Goal: Check status: Check status

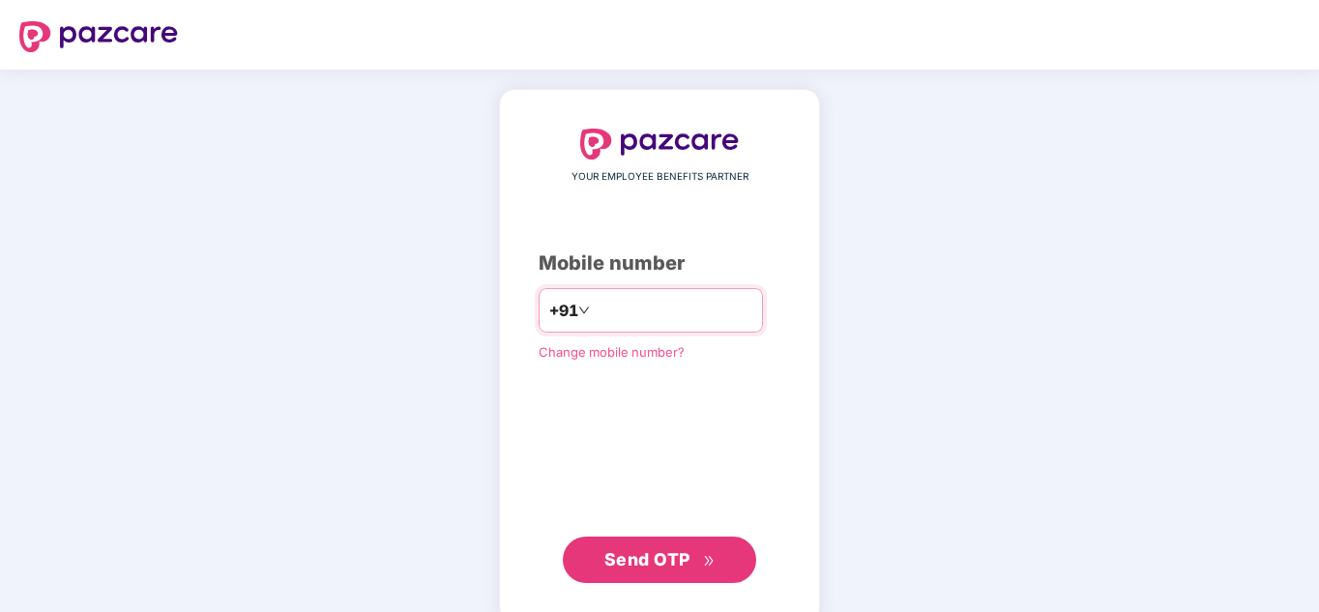
type input "**********"
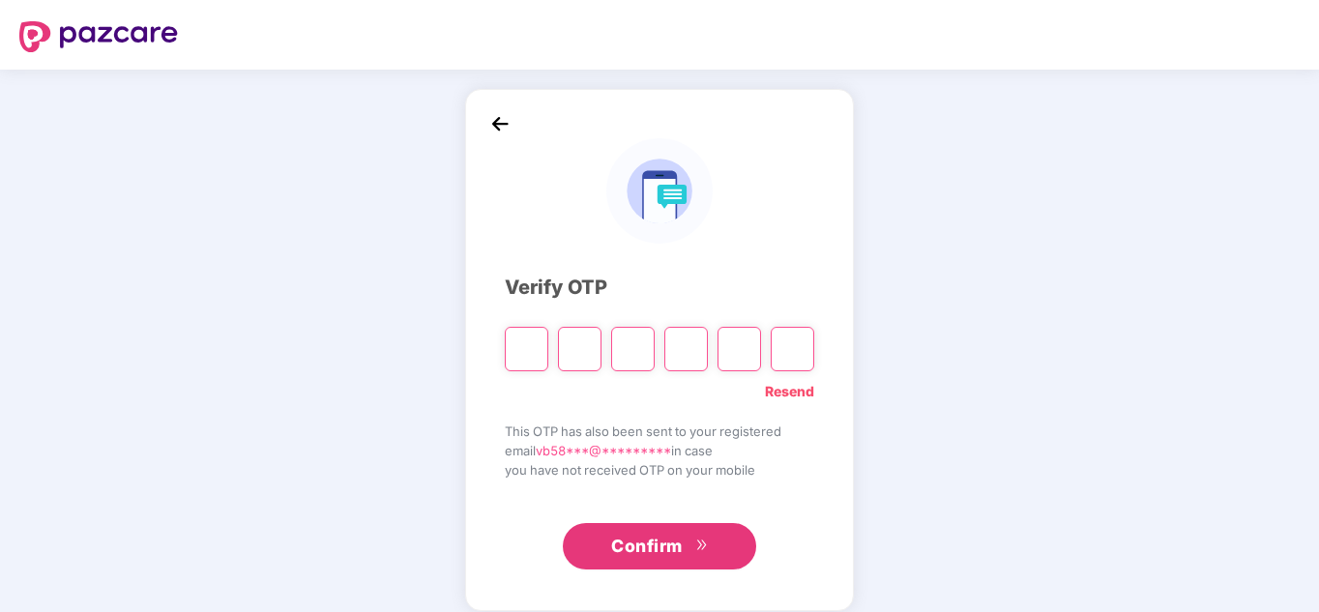
type input "*"
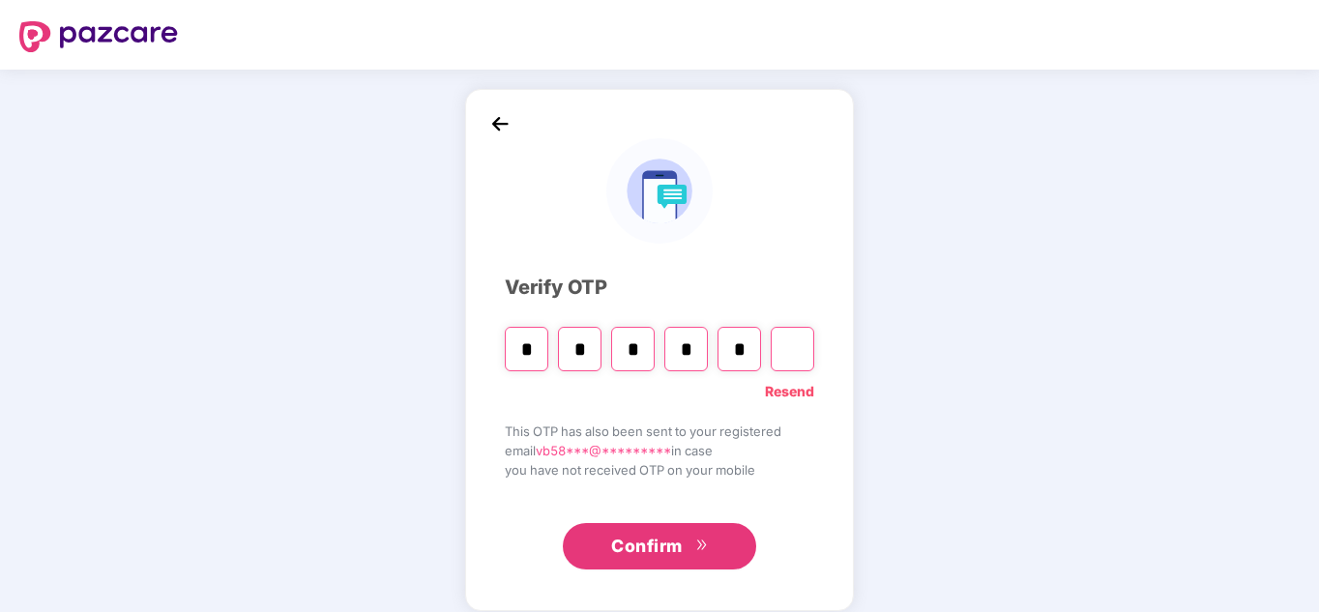
type input "*"
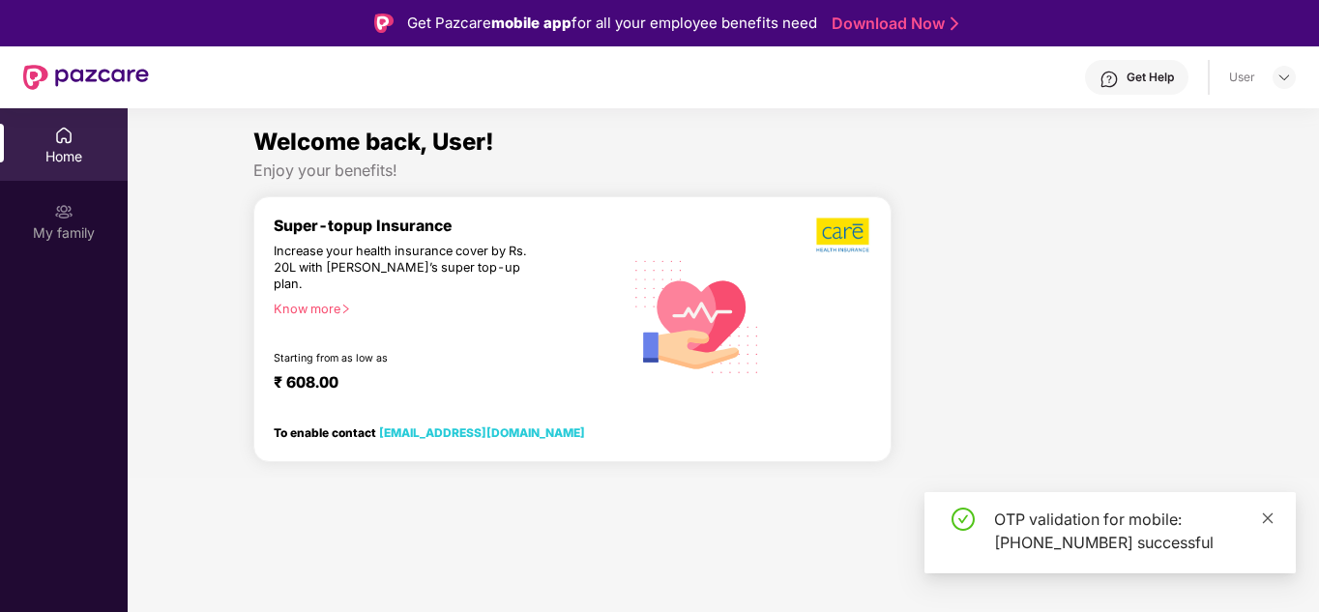
click at [1261, 524] on icon "close" at bounding box center [1268, 518] width 14 height 14
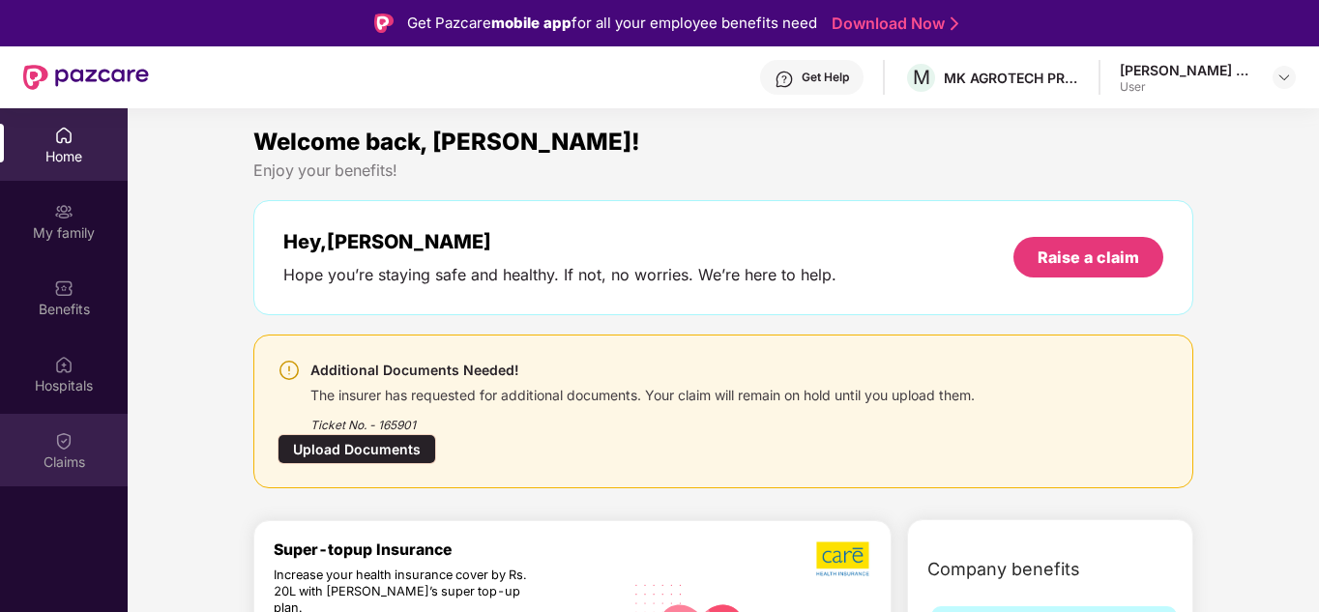
click at [64, 436] on img at bounding box center [63, 440] width 19 height 19
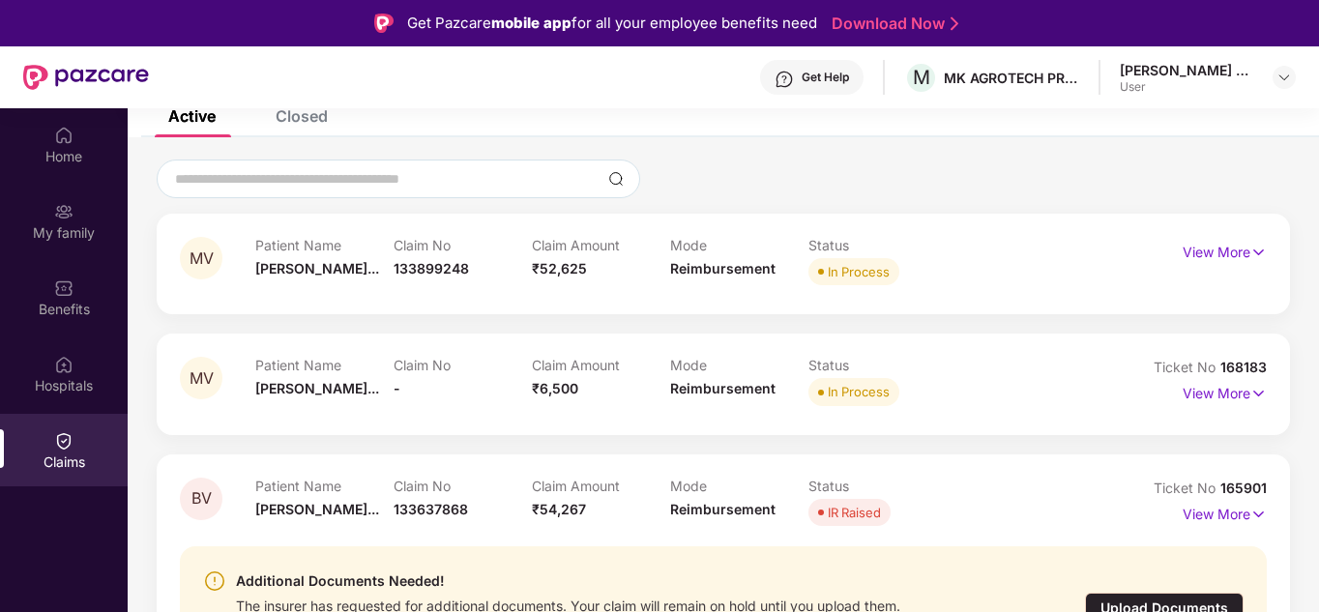
scroll to position [136, 0]
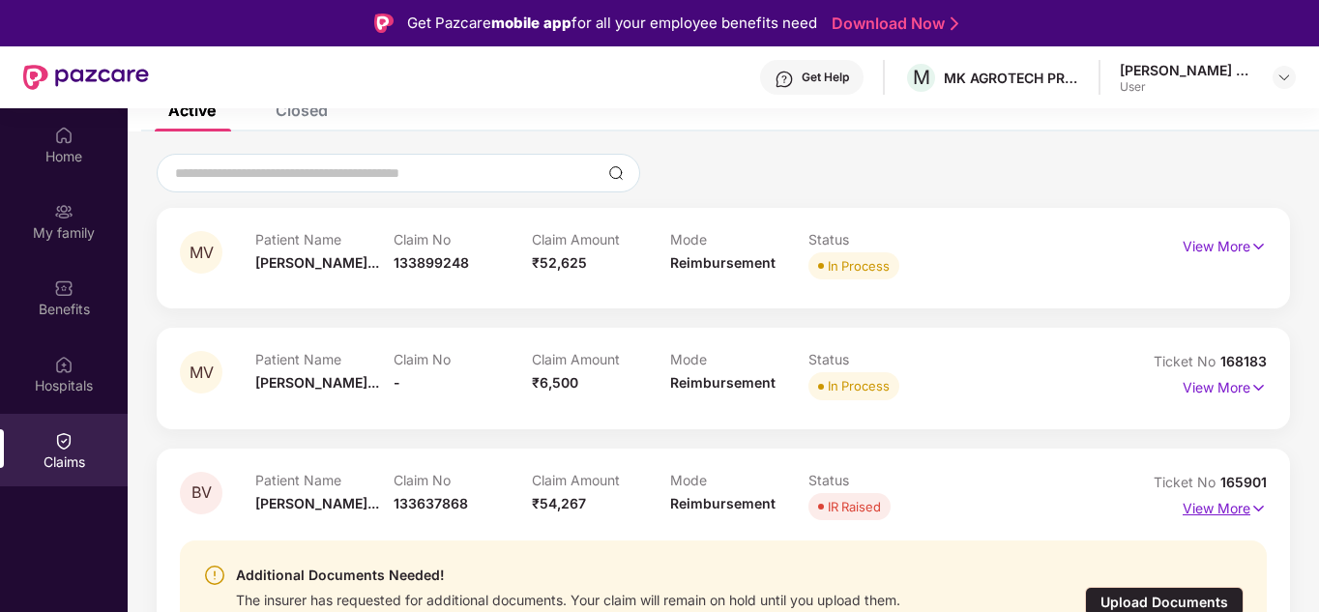
click at [1254, 503] on img at bounding box center [1258, 508] width 16 height 21
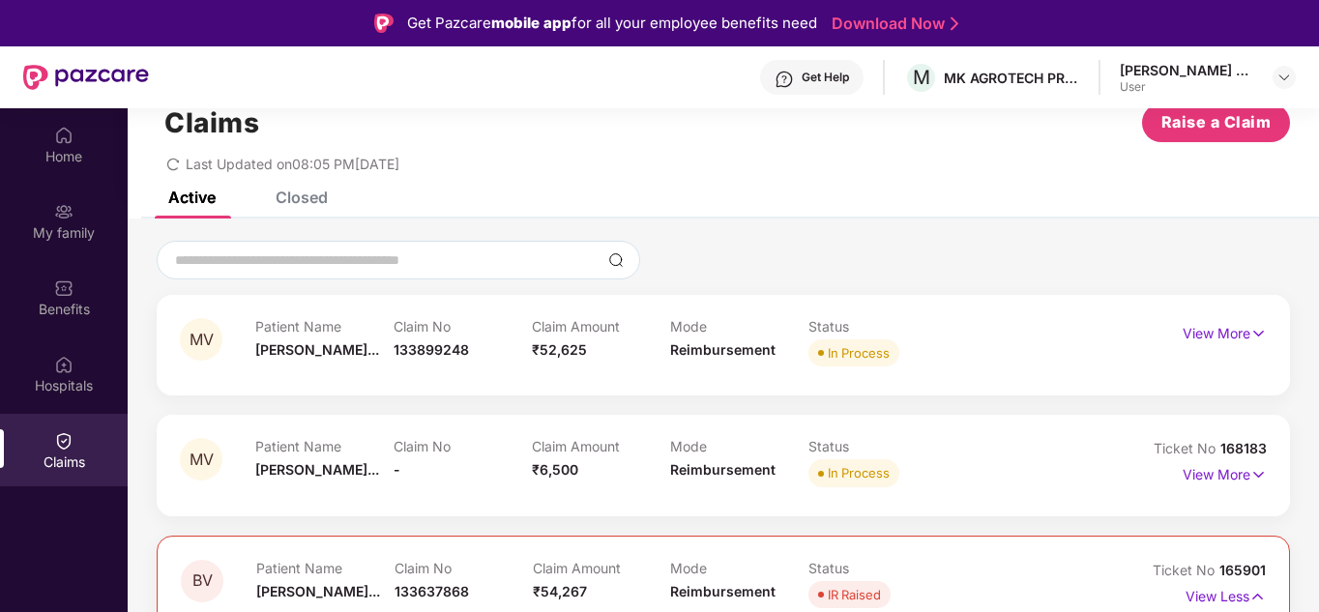
scroll to position [0, 0]
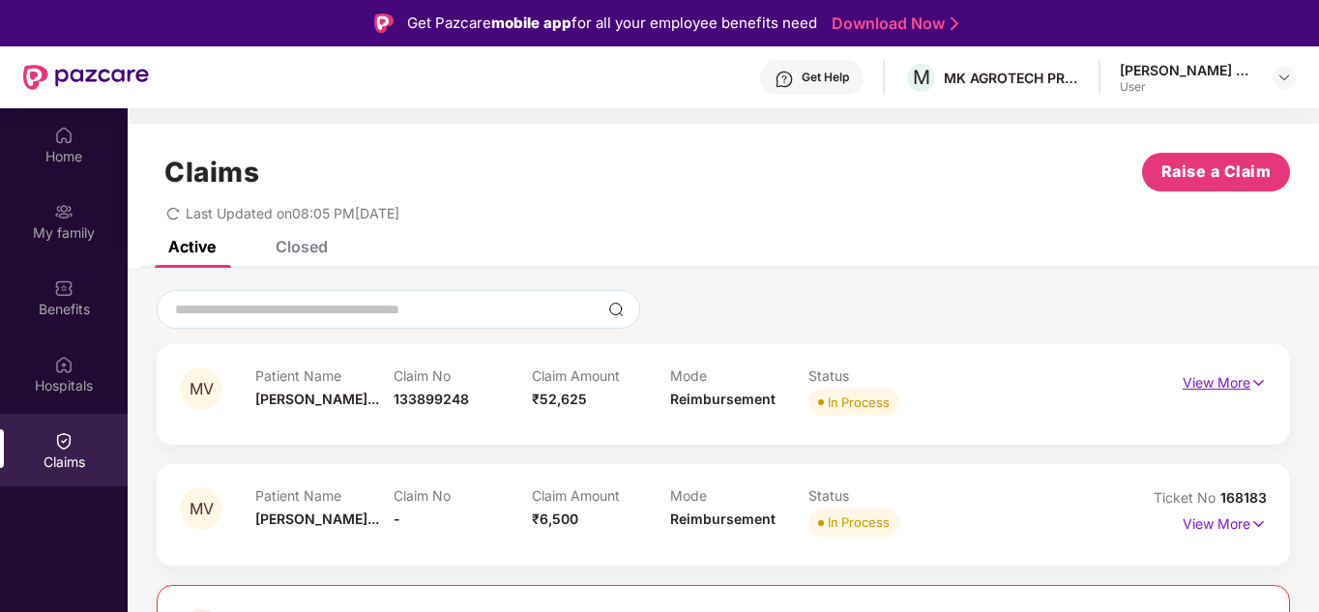
click at [1252, 375] on img at bounding box center [1258, 382] width 16 height 21
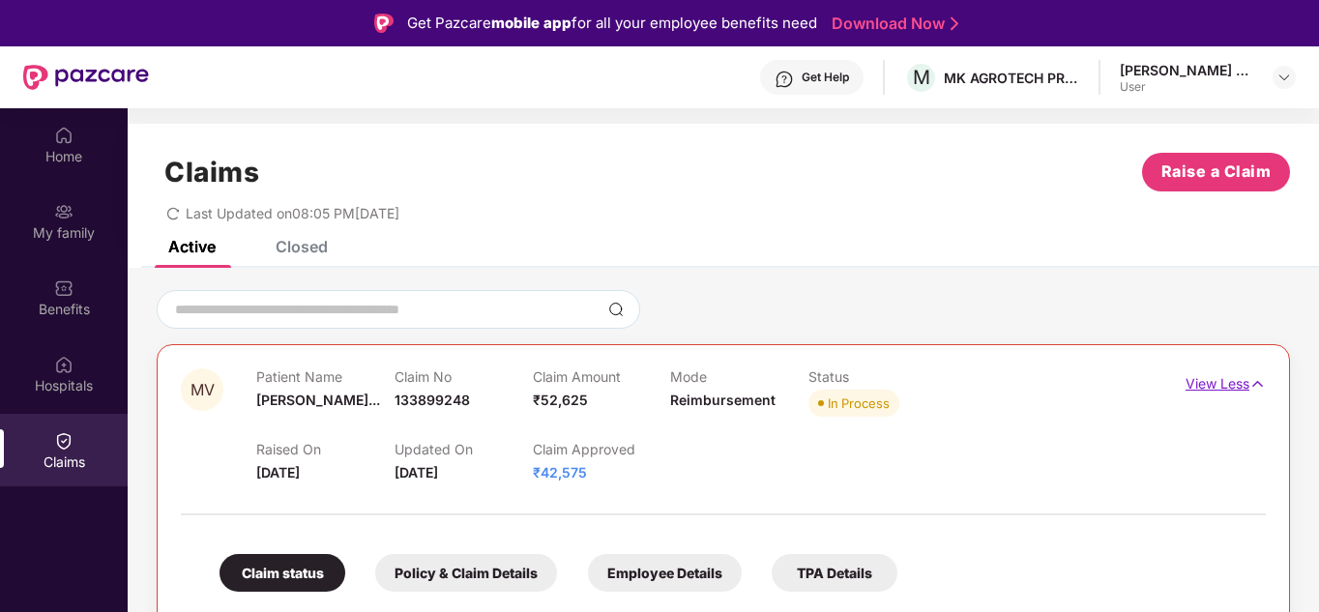
click at [1252, 375] on img at bounding box center [1257, 383] width 16 height 21
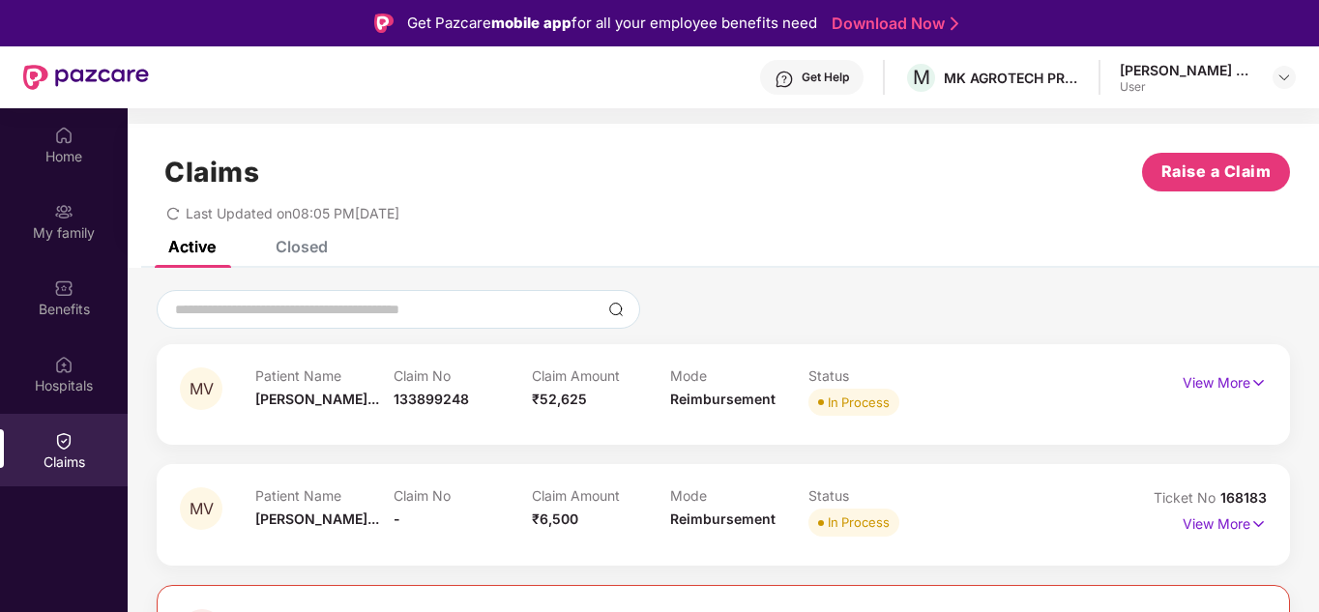
click at [437, 520] on div "Claim No -" at bounding box center [462, 513] width 138 height 53
click at [1211, 523] on p "View More" at bounding box center [1224, 521] width 84 height 26
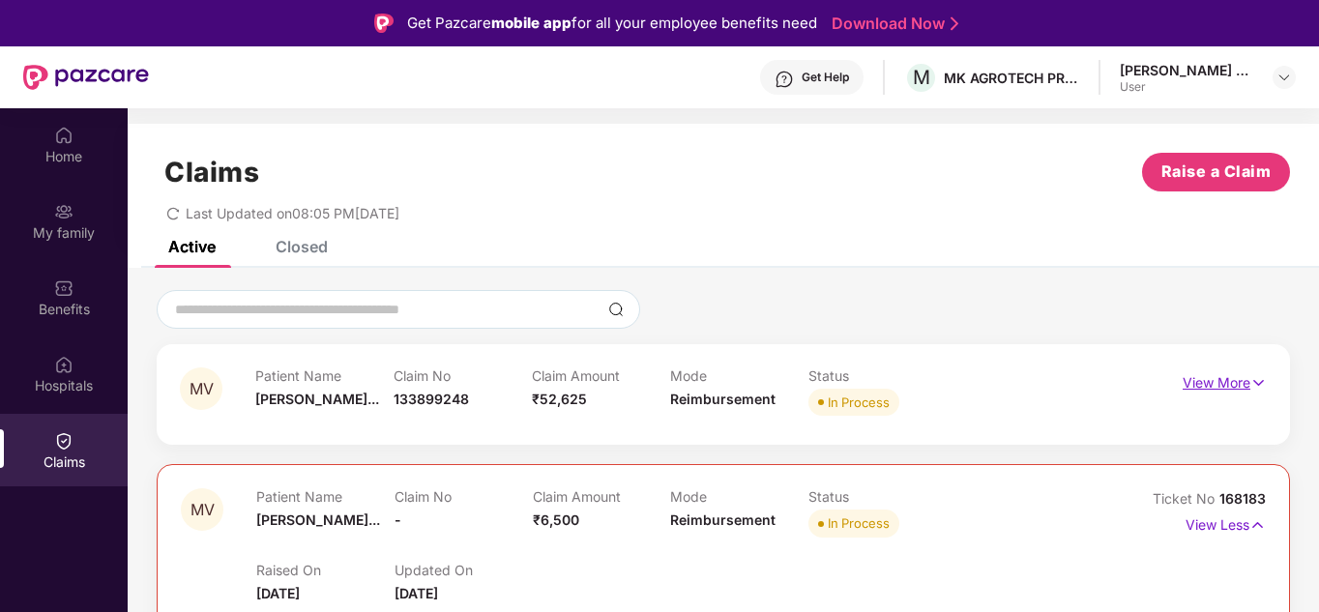
click at [1242, 387] on p "View More" at bounding box center [1224, 380] width 84 height 26
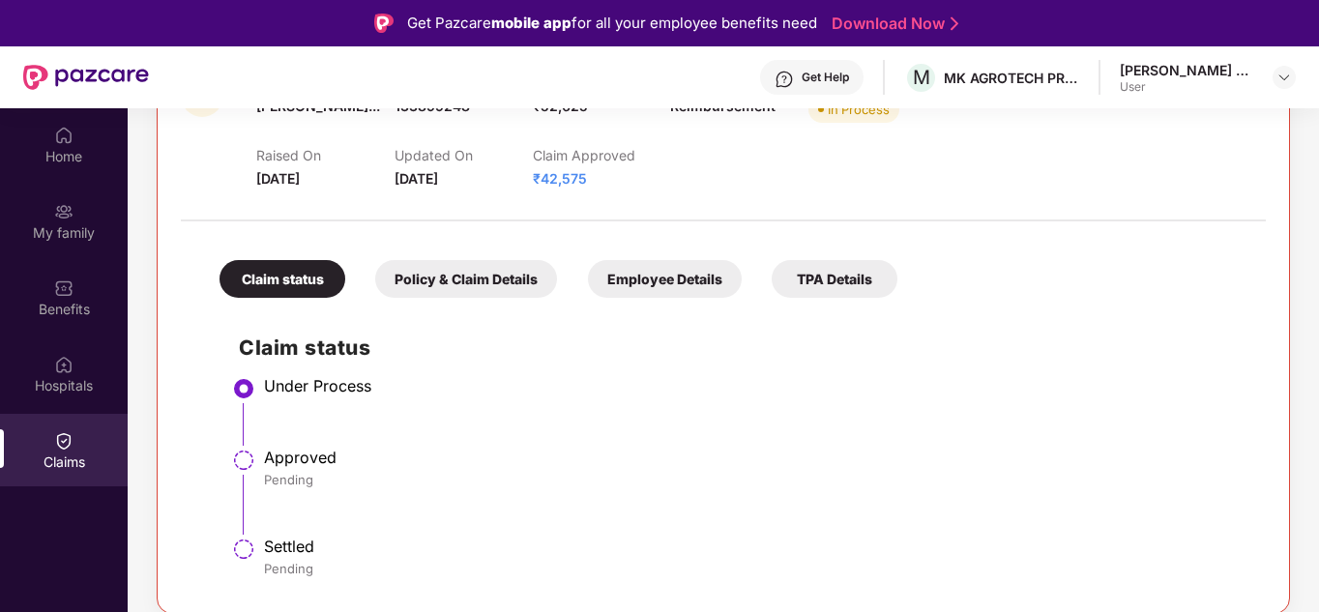
scroll to position [290, 0]
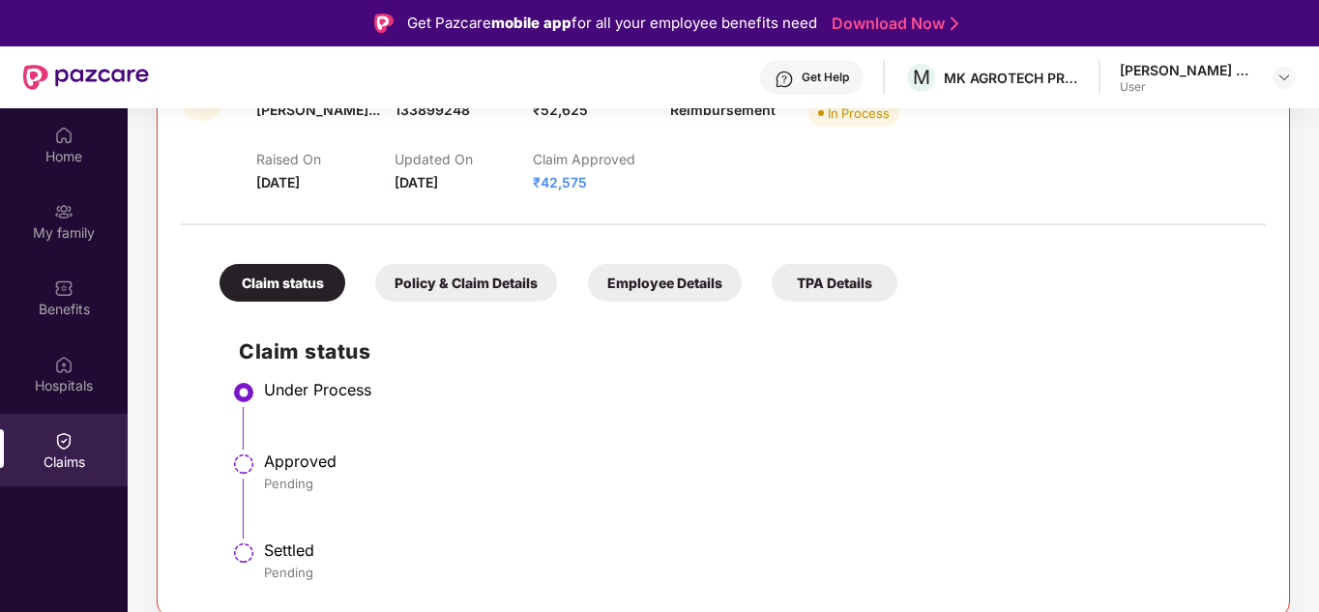
click at [468, 286] on div "Policy & Claim Details" at bounding box center [466, 283] width 182 height 38
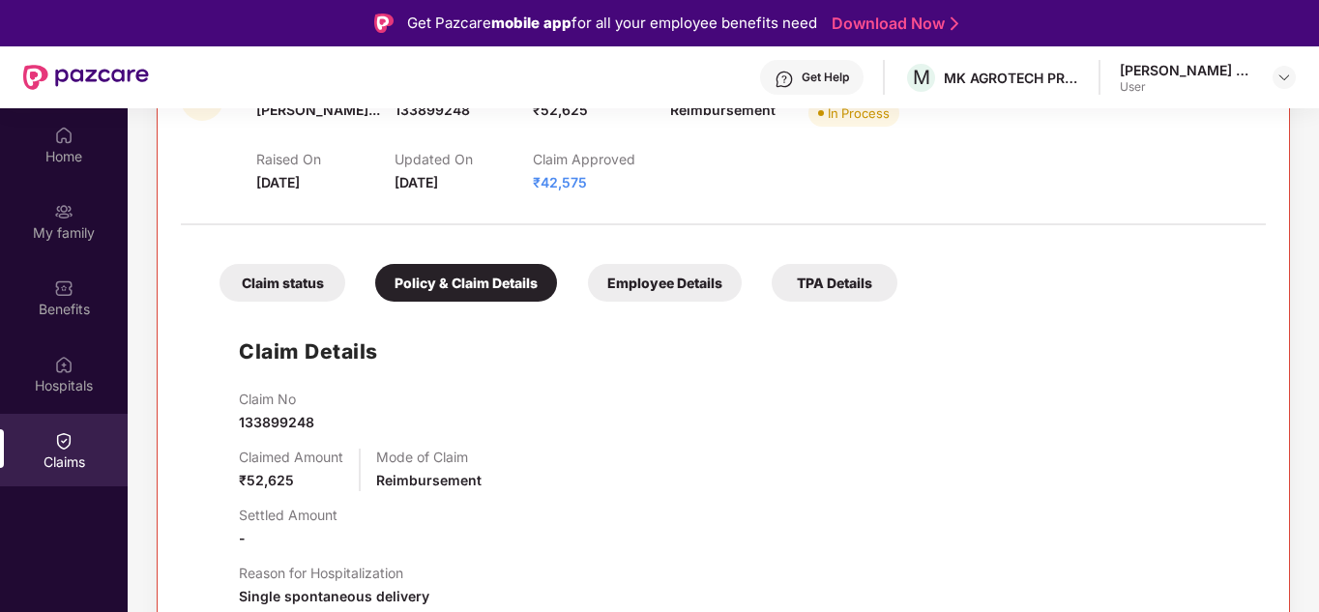
click at [666, 286] on div "Employee Details" at bounding box center [665, 283] width 154 height 38
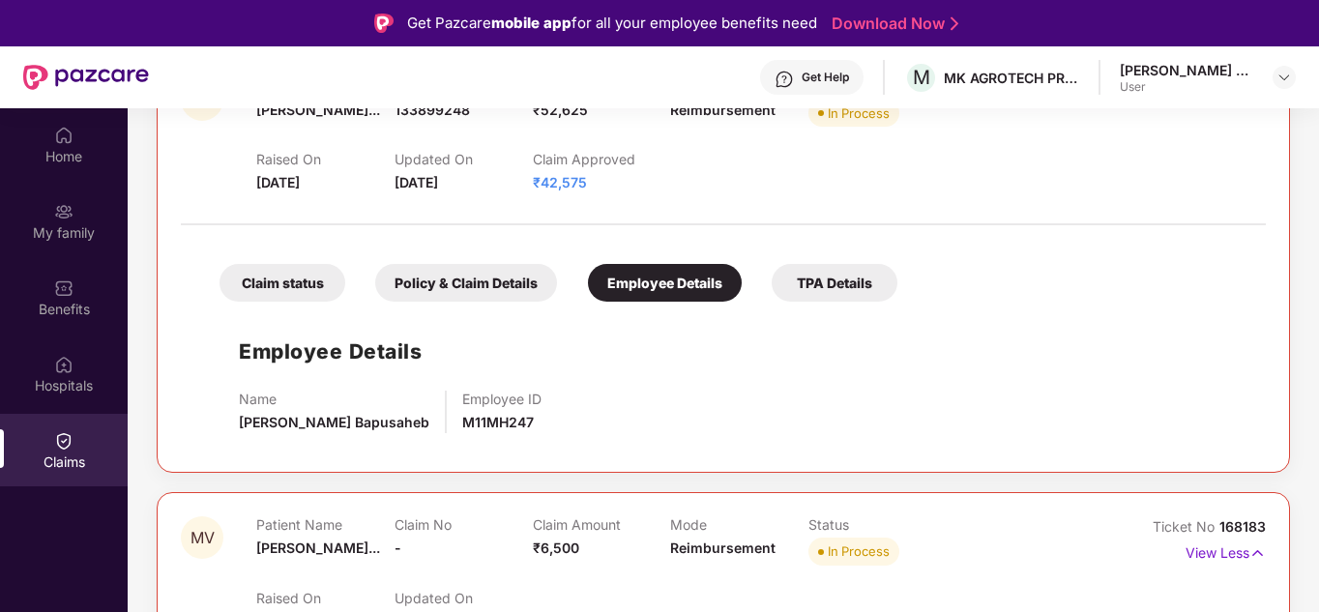
click at [835, 287] on div "TPA Details" at bounding box center [834, 283] width 126 height 38
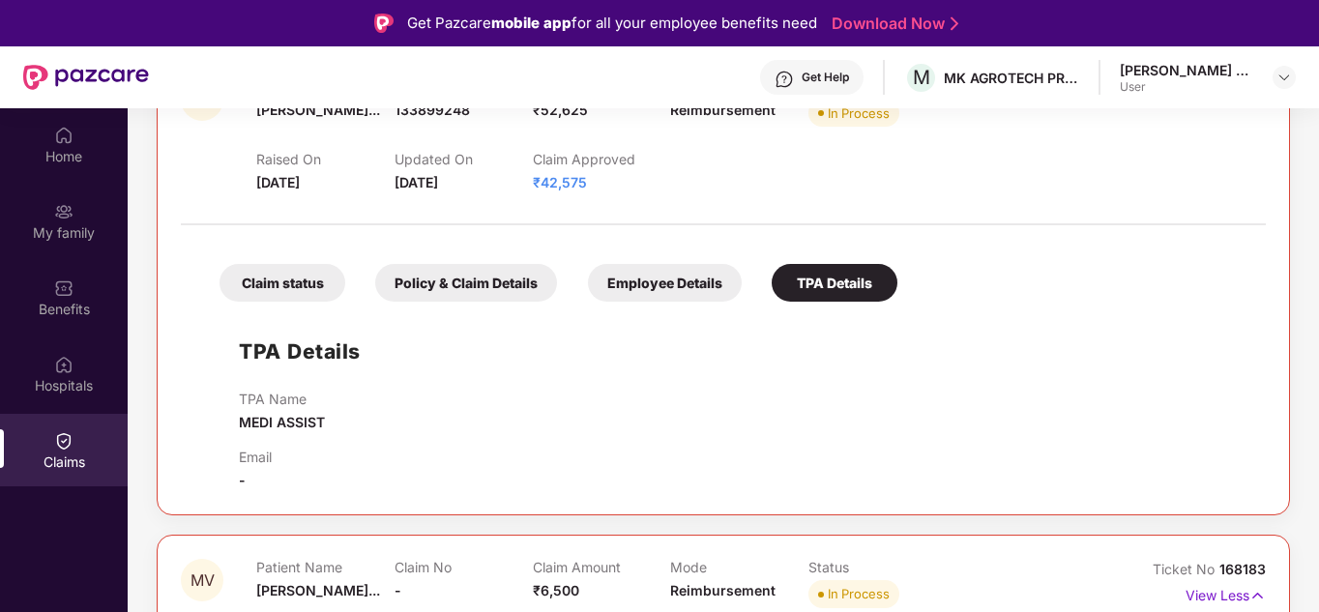
click at [659, 283] on div "Employee Details" at bounding box center [665, 283] width 154 height 38
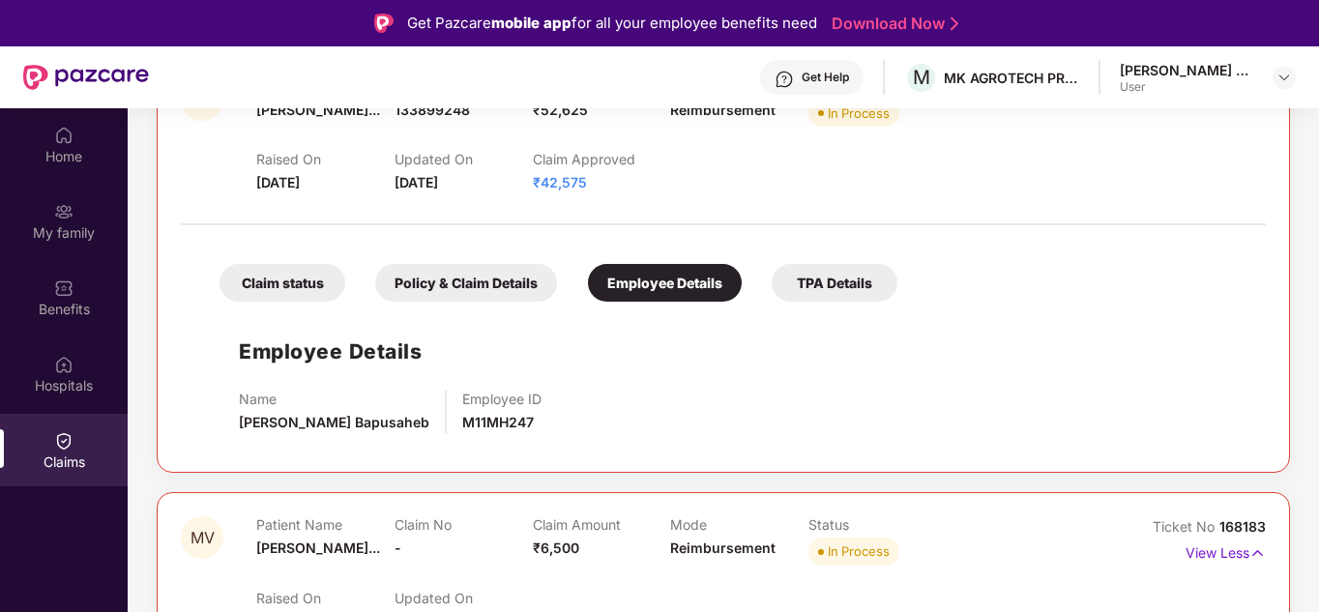
click at [493, 277] on div "Policy & Claim Details" at bounding box center [466, 283] width 182 height 38
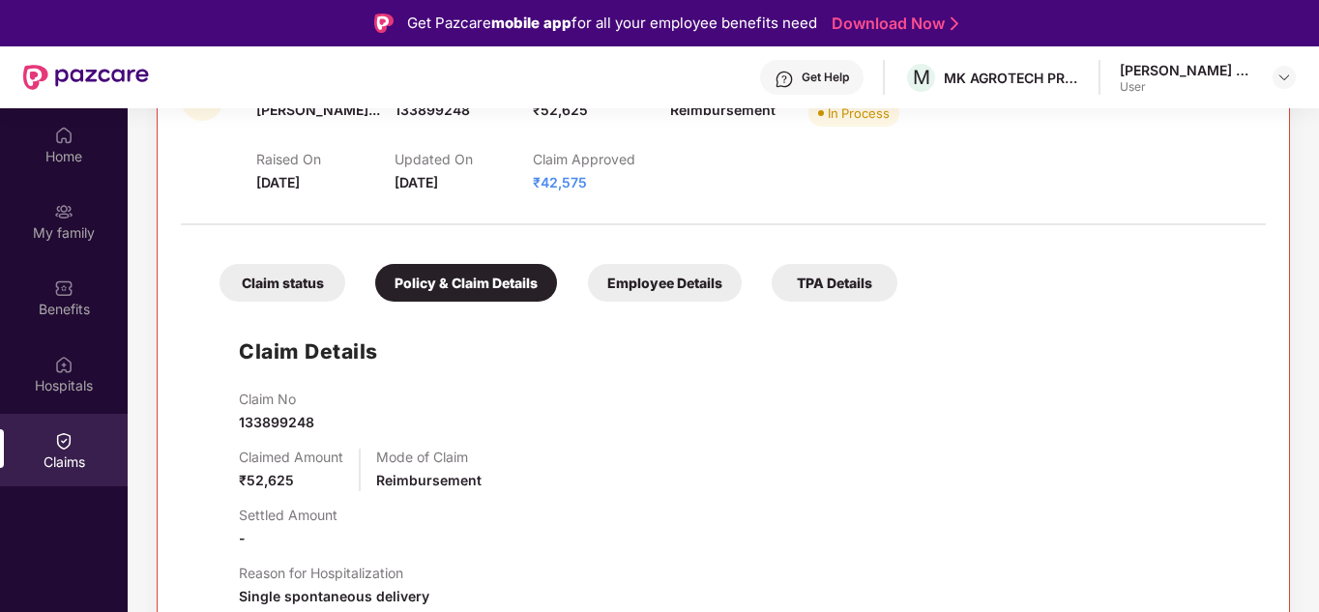
click at [306, 298] on div "Claim status" at bounding box center [282, 283] width 126 height 38
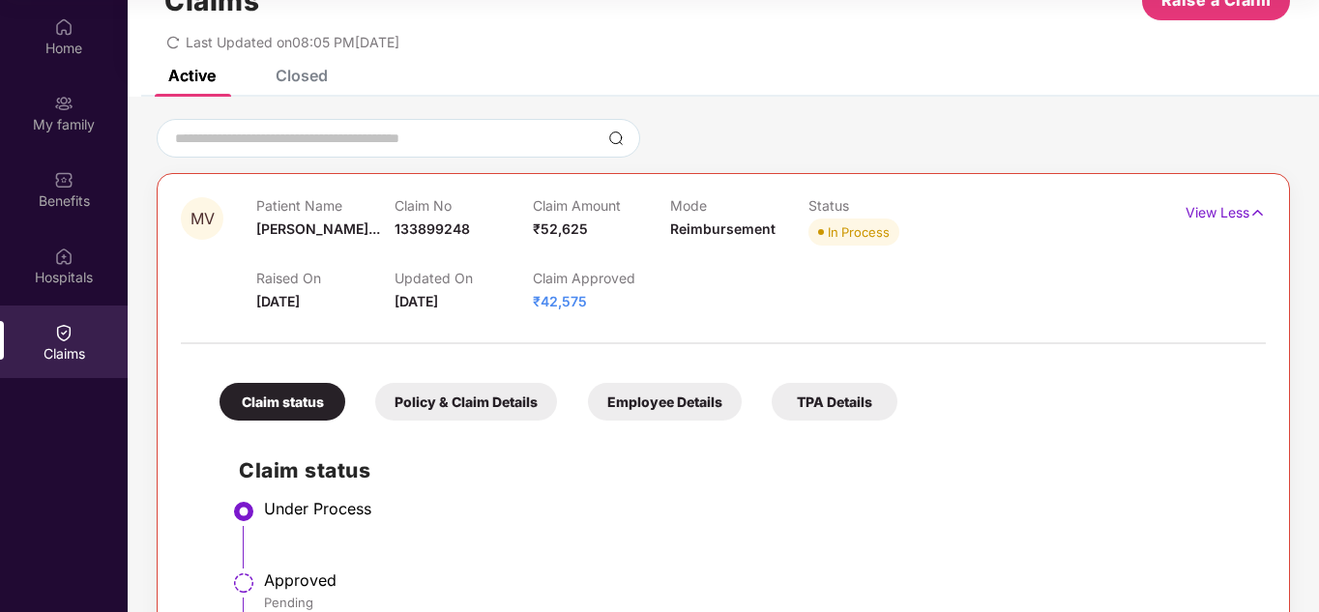
scroll to position [31, 0]
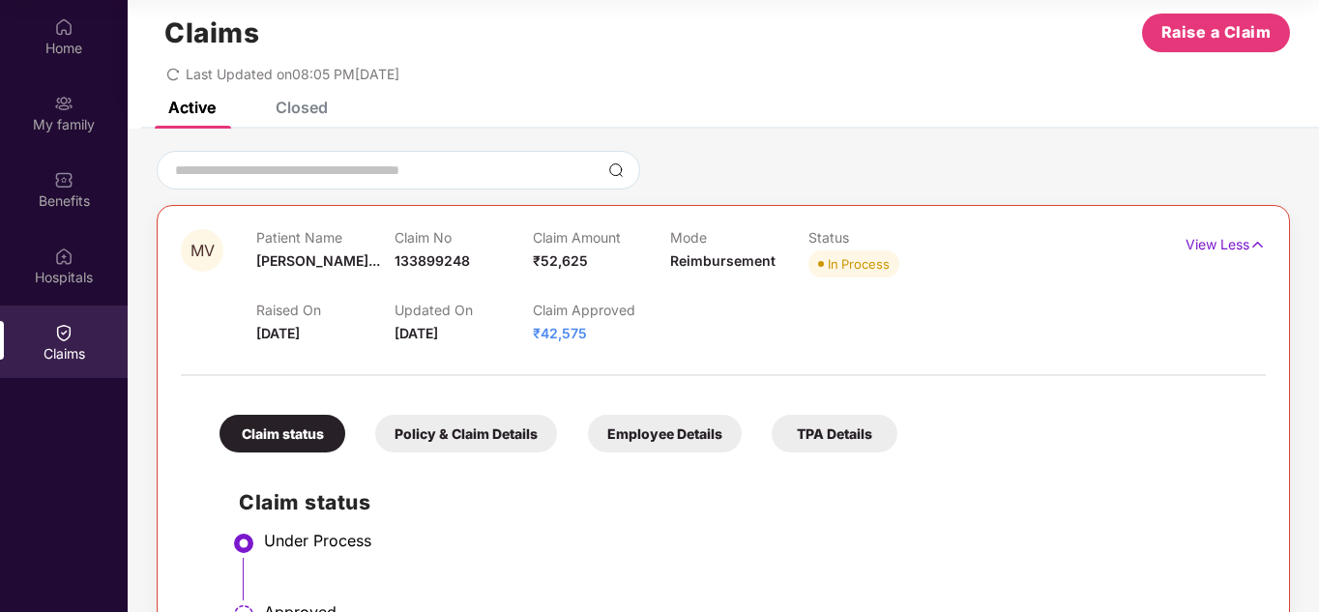
click at [324, 108] on div "Closed" at bounding box center [302, 107] width 52 height 19
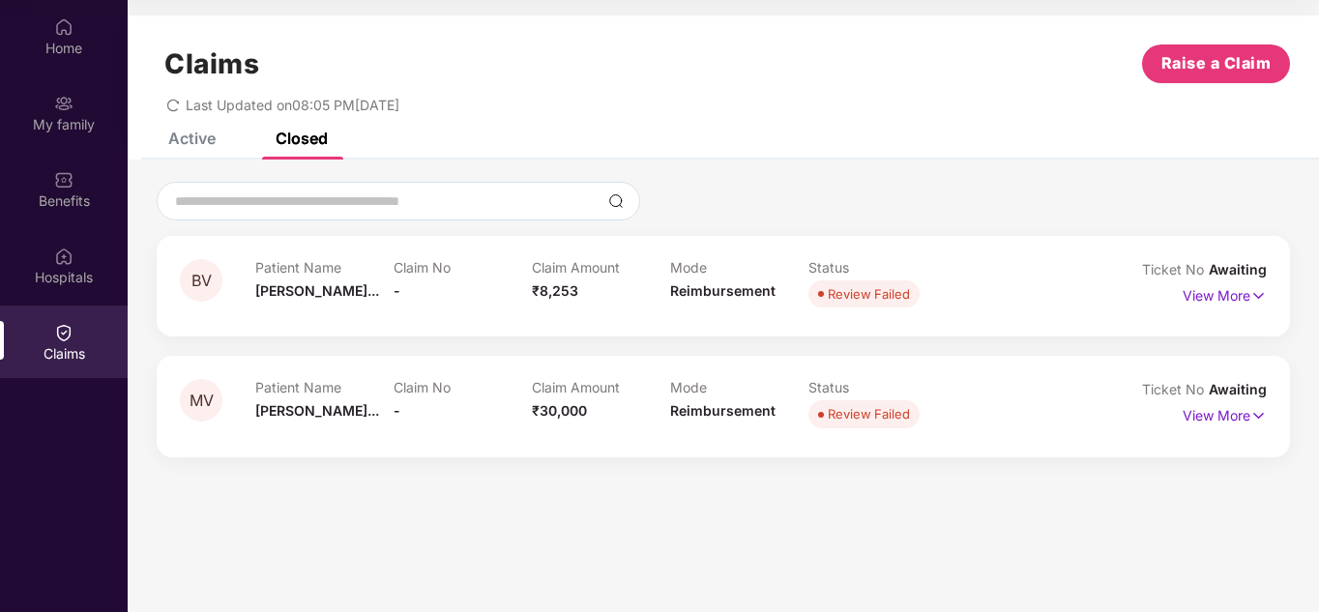
scroll to position [0, 0]
click at [1258, 413] on img at bounding box center [1258, 415] width 16 height 21
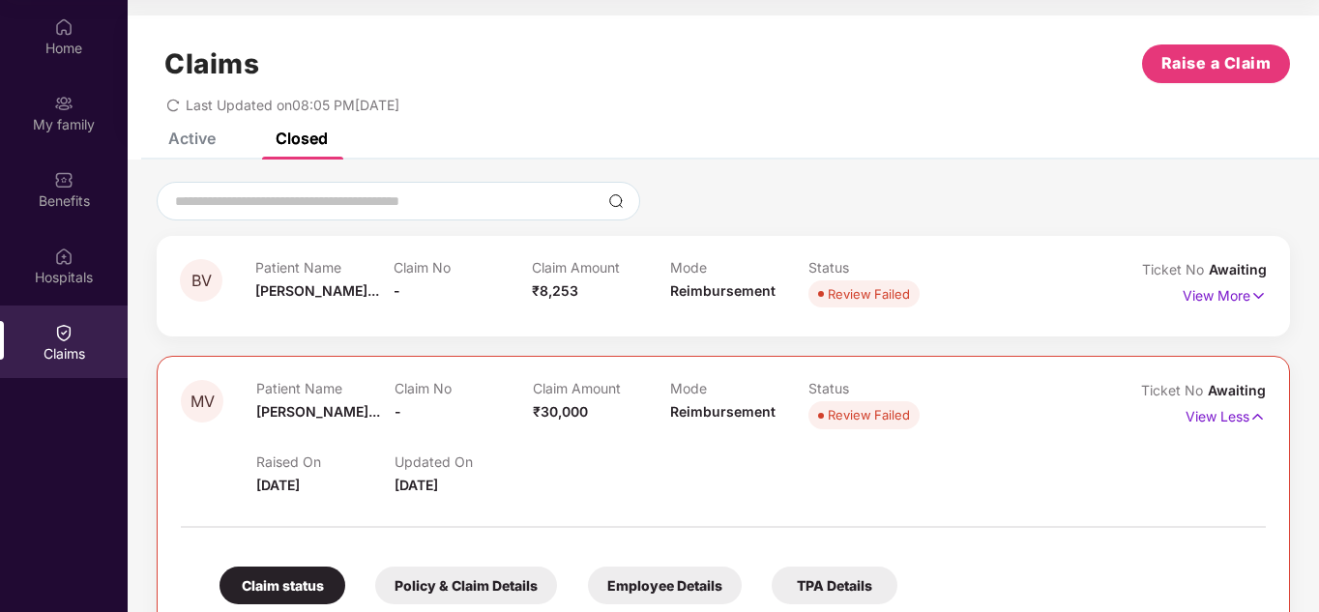
click at [208, 132] on div "Active" at bounding box center [191, 138] width 47 height 19
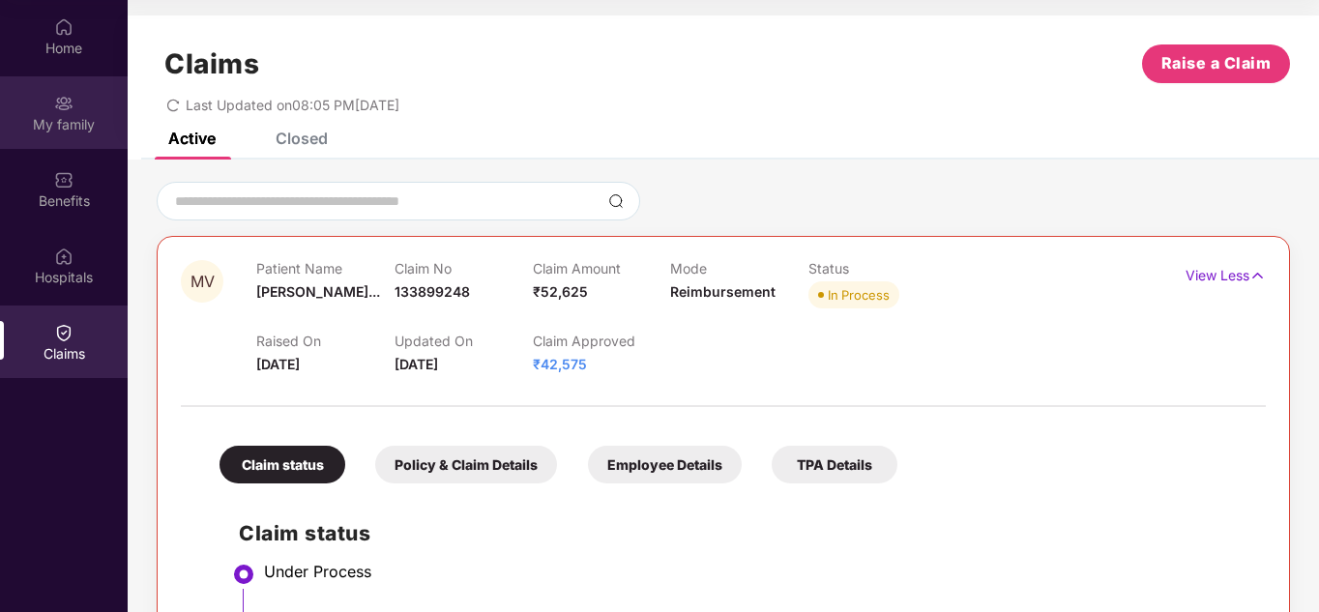
click at [73, 105] on img at bounding box center [63, 103] width 19 height 19
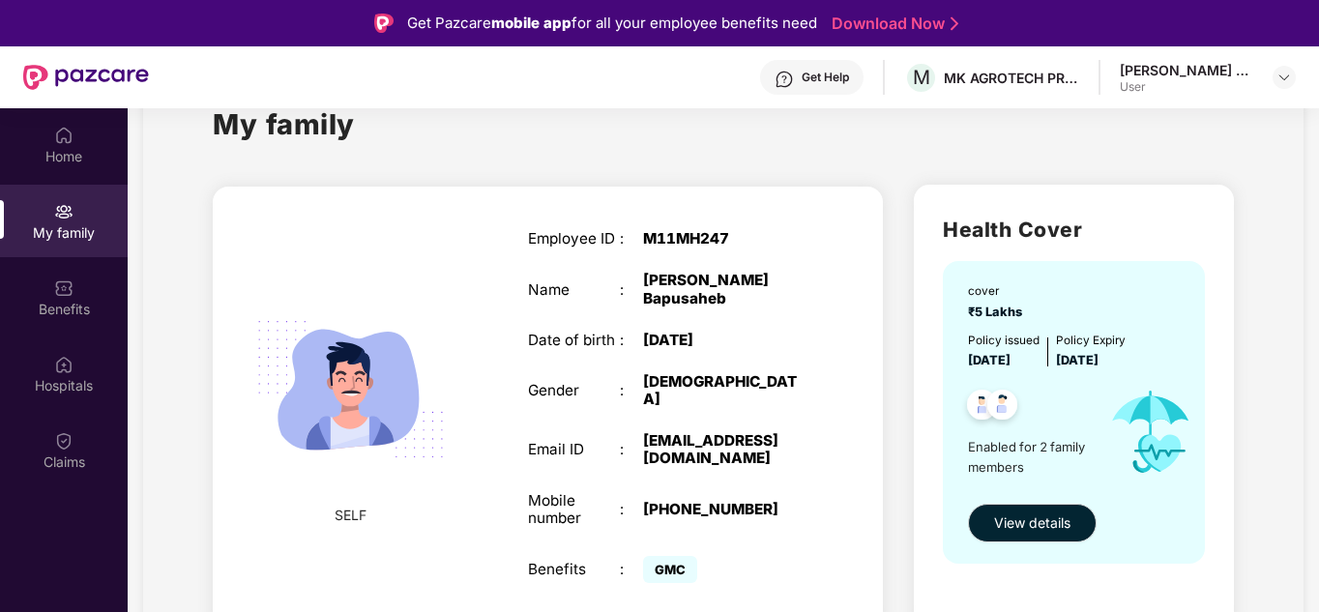
scroll to position [59, 0]
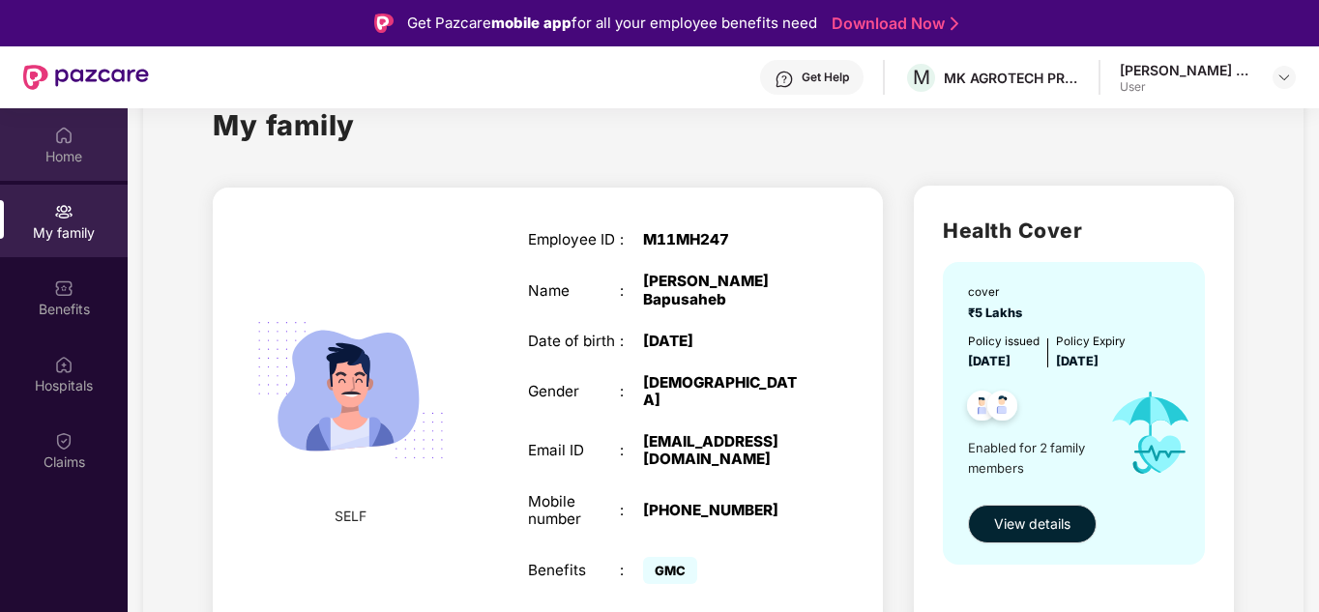
click at [69, 142] on img at bounding box center [63, 135] width 19 height 19
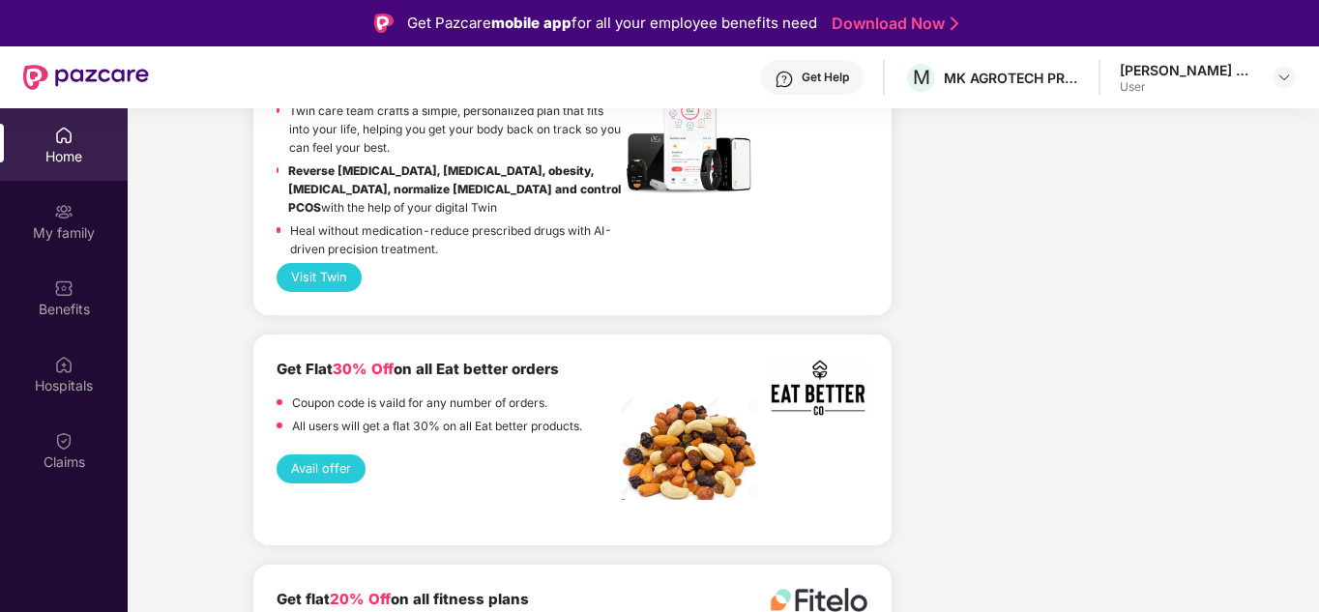
scroll to position [3770, 0]
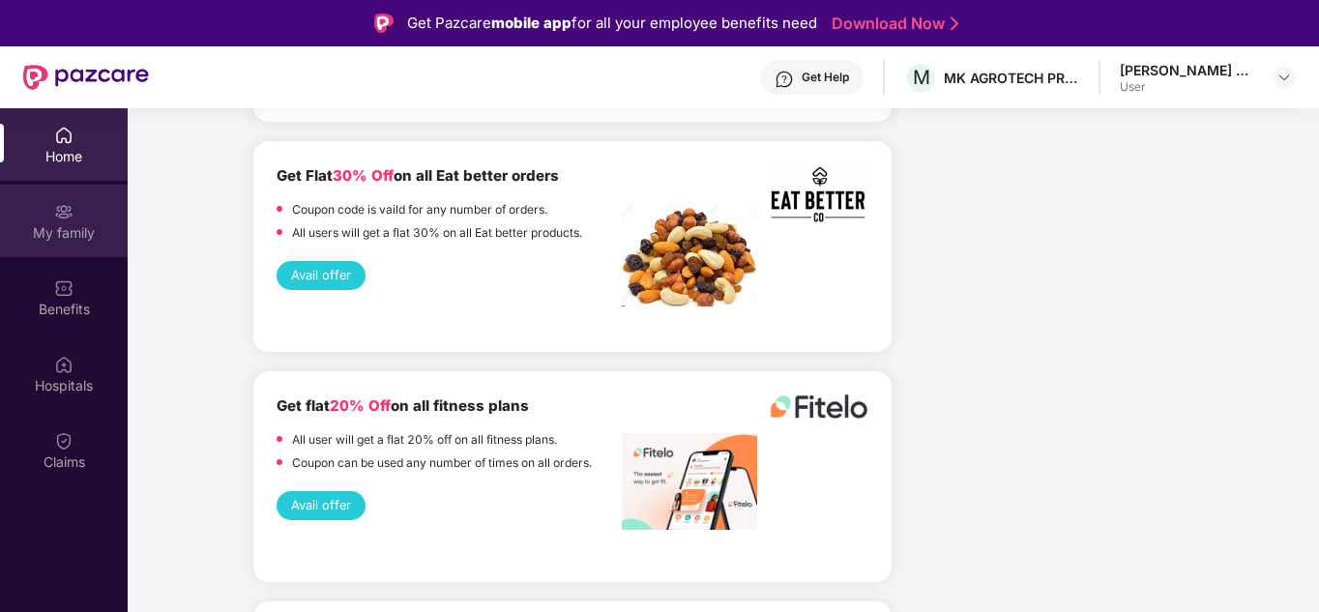
click at [73, 218] on img at bounding box center [63, 211] width 19 height 19
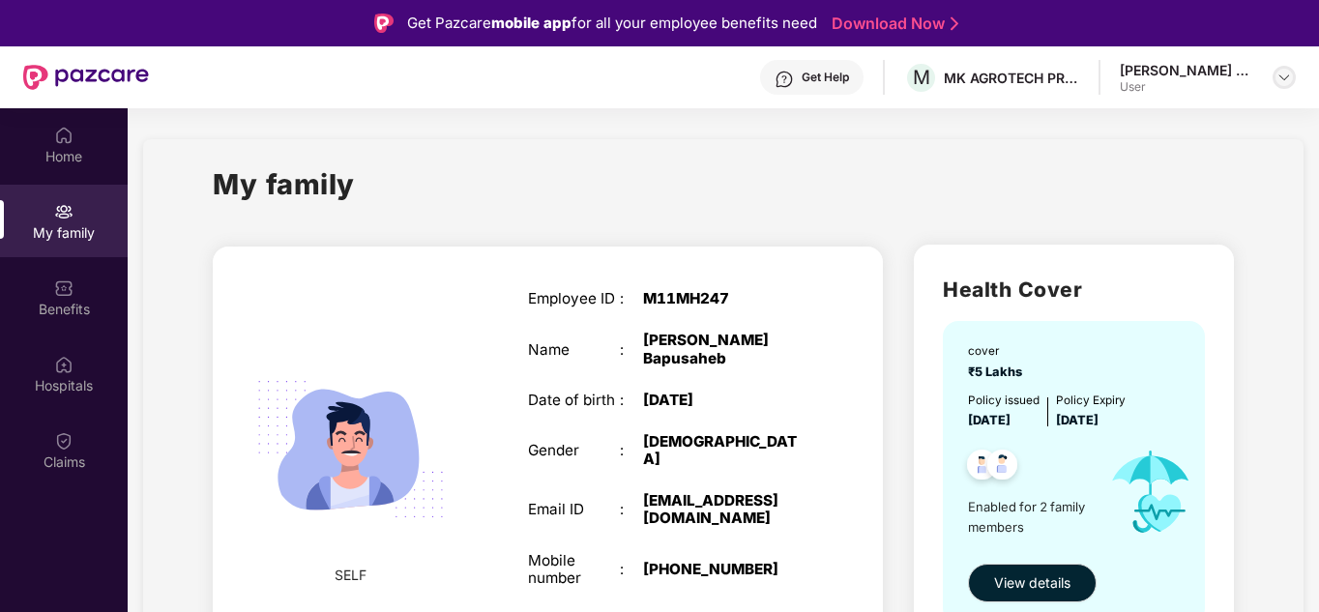
click at [1290, 78] on img at bounding box center [1283, 77] width 15 height 15
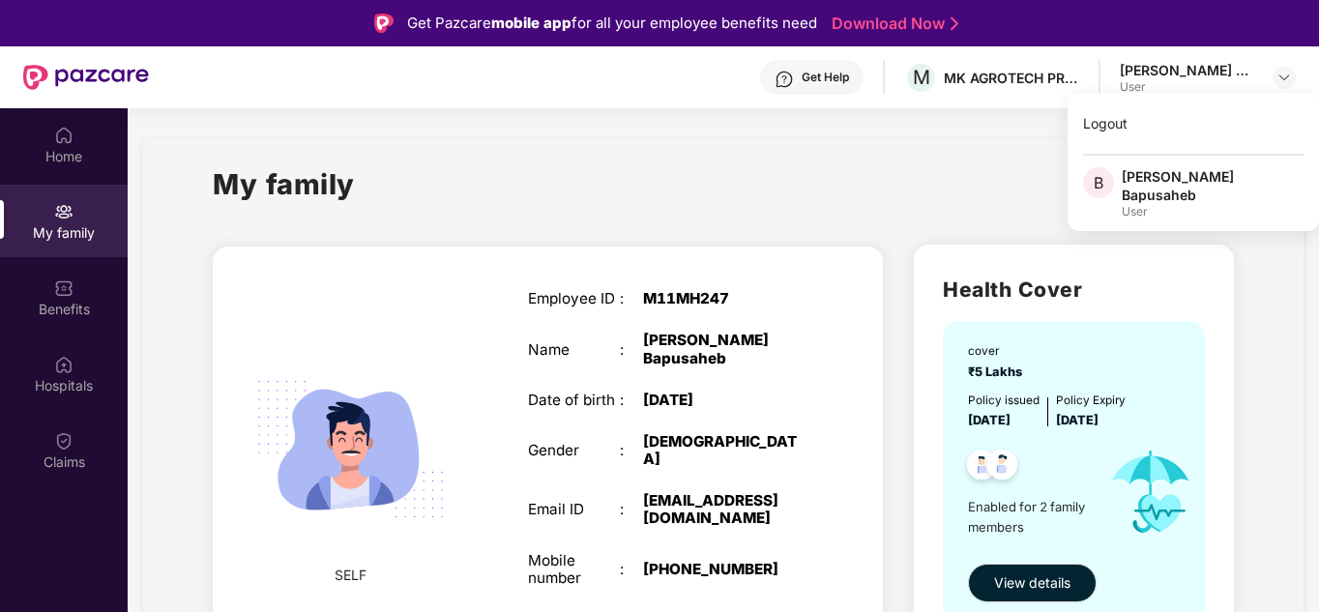
click at [986, 195] on div "My family" at bounding box center [723, 195] width 1021 height 67
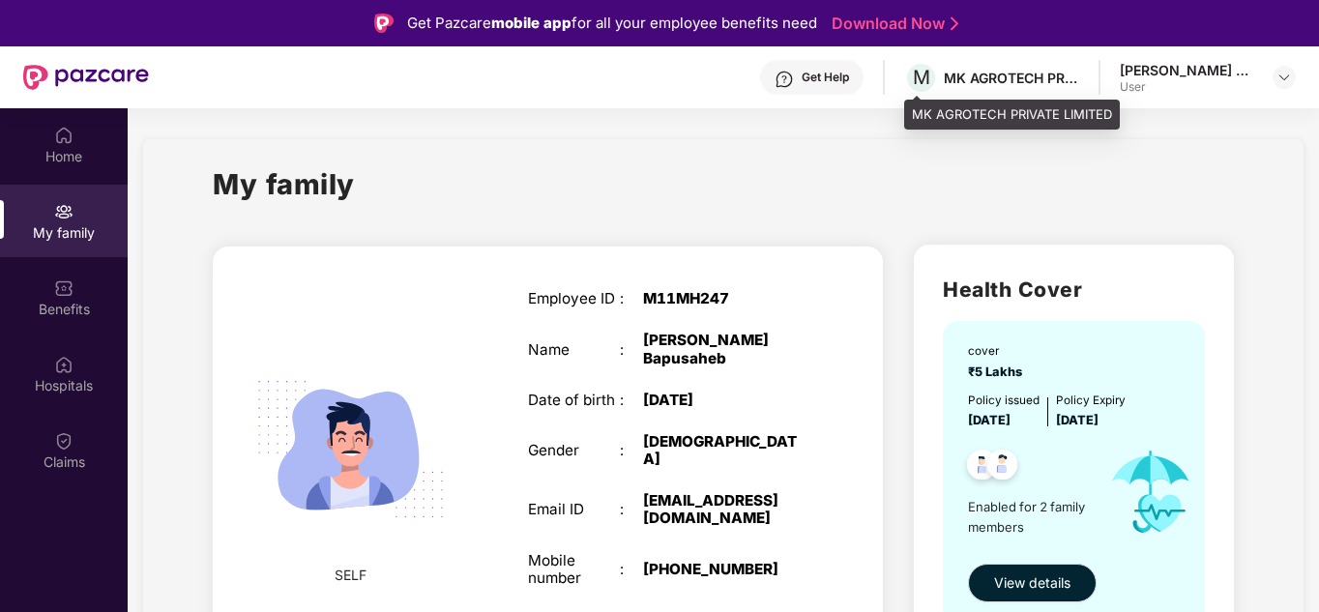
click at [986, 78] on div "MK AGROTECH PRIVATE LIMITED" at bounding box center [1010, 78] width 135 height 18
click at [922, 81] on span "M" at bounding box center [921, 77] width 17 height 23
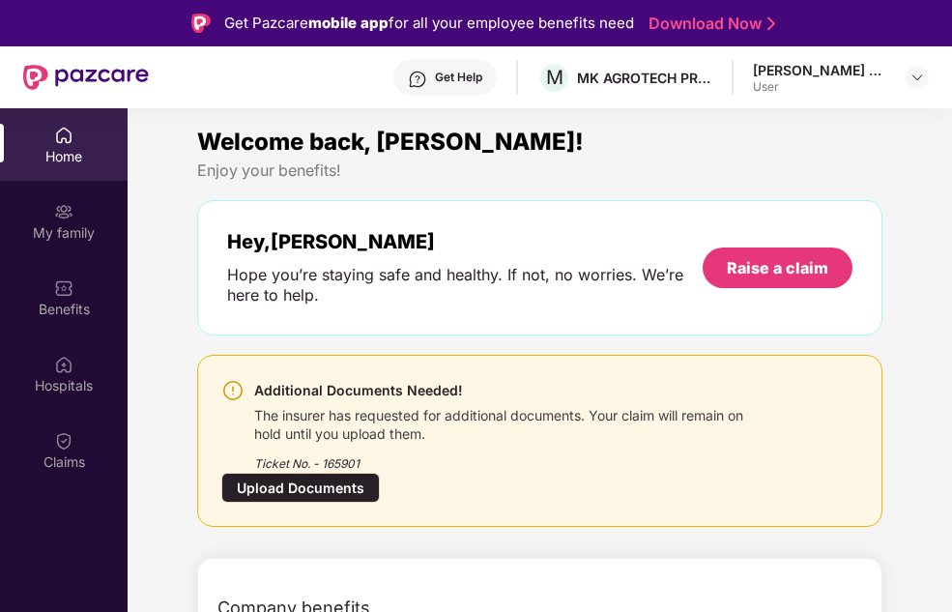
click at [854, 136] on div "Welcome back, [PERSON_NAME]!" at bounding box center [539, 142] width 684 height 37
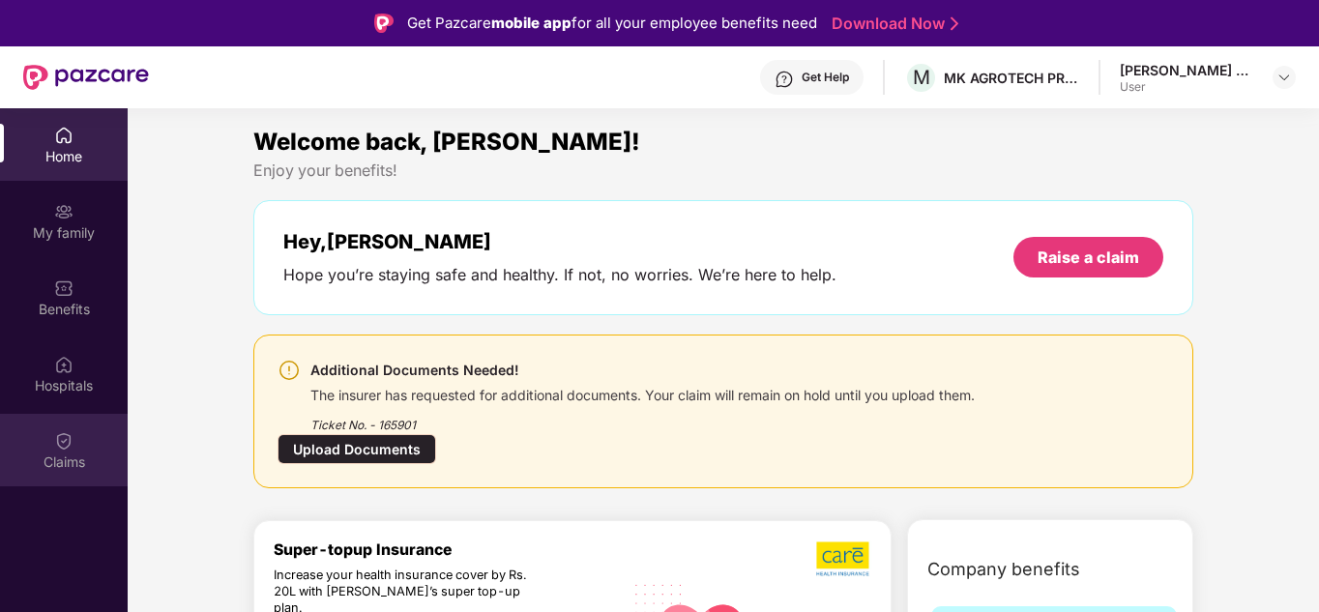
click at [75, 445] on div "Claims" at bounding box center [64, 450] width 128 height 73
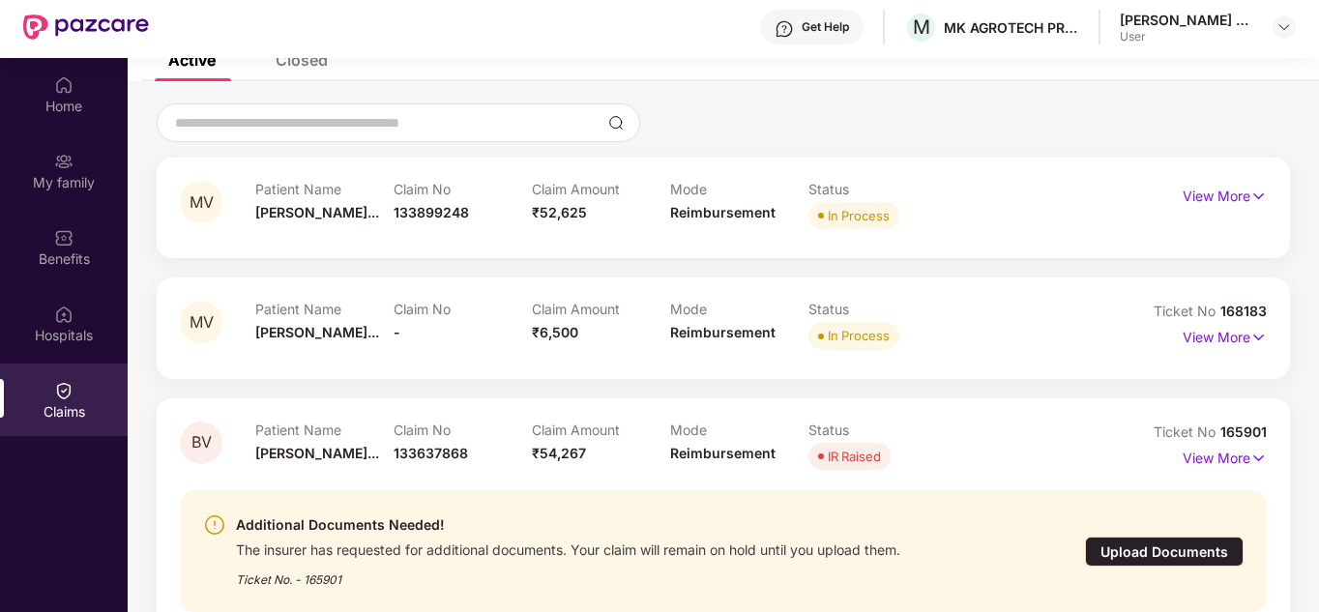
scroll to position [97, 0]
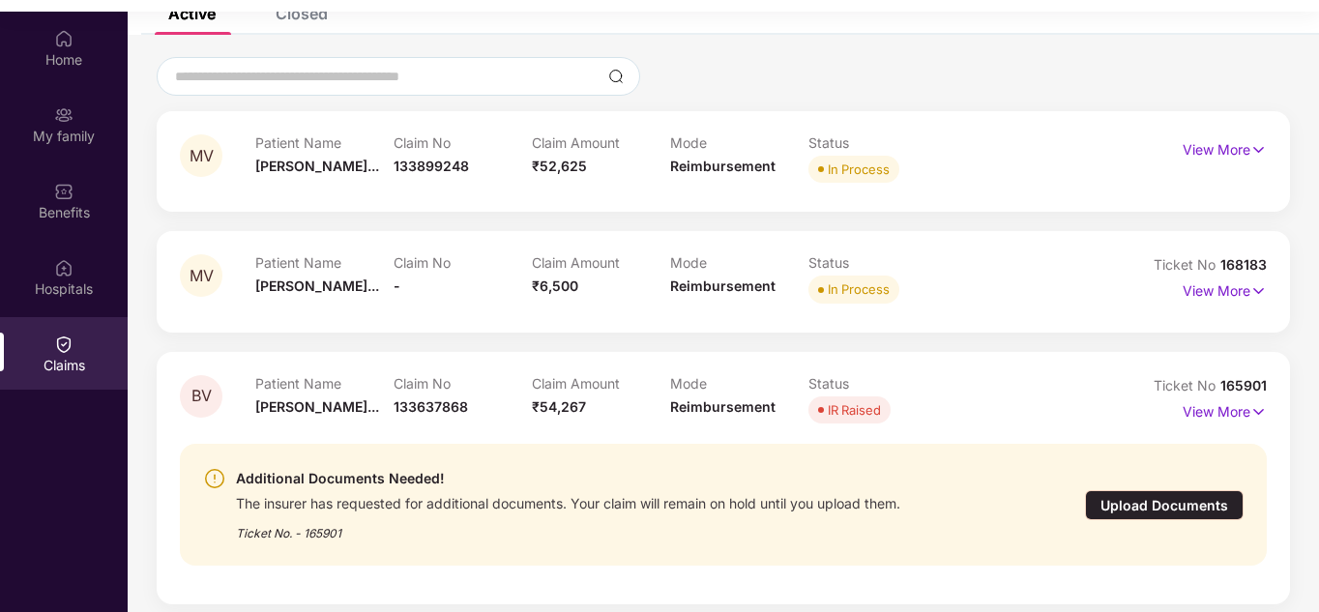
click at [951, 506] on div "Upload Documents" at bounding box center [1164, 505] width 159 height 30
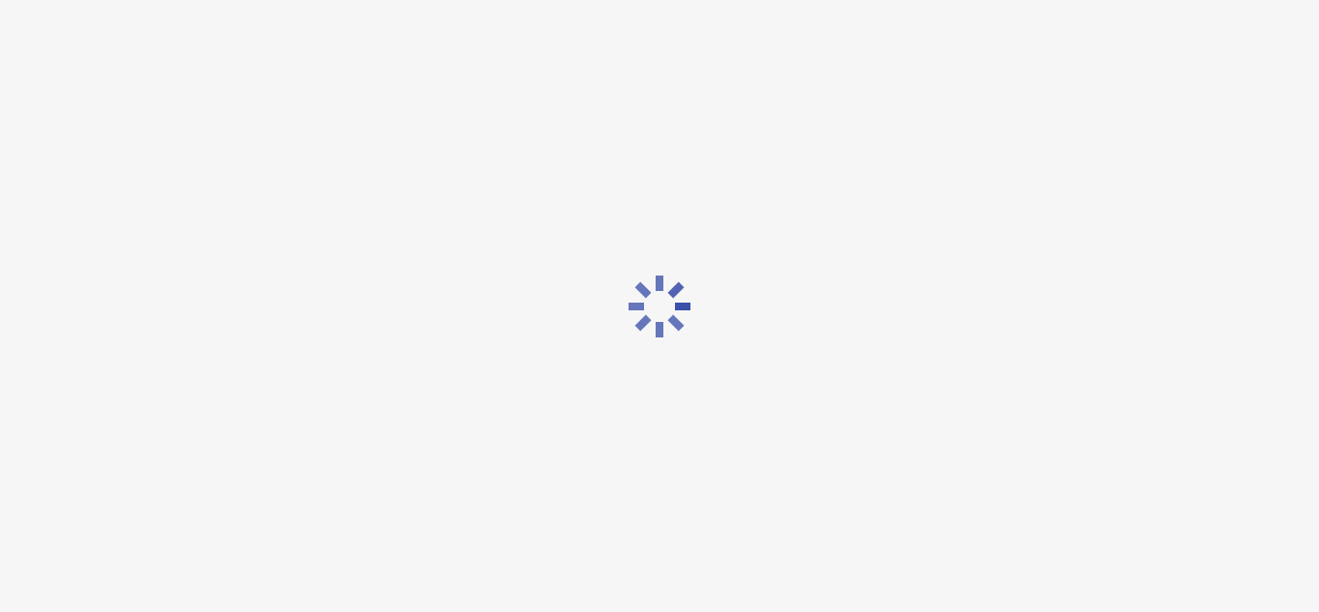
scroll to position [46, 0]
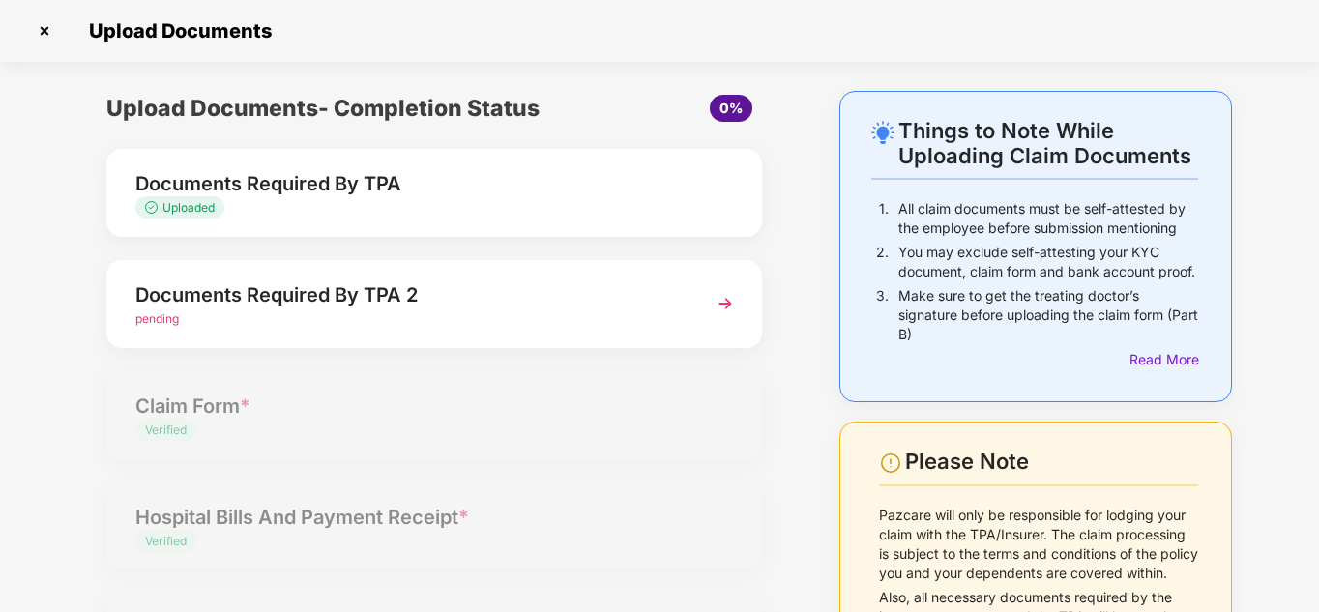
click at [727, 306] on img at bounding box center [725, 303] width 35 height 35
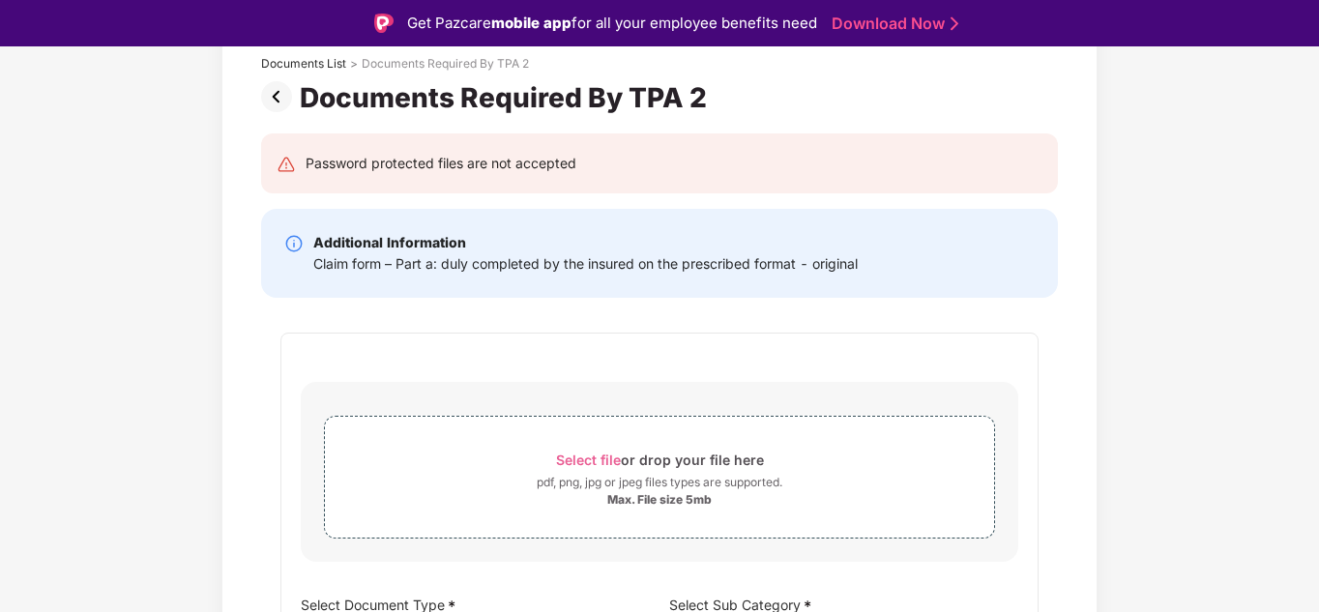
scroll to position [97, 0]
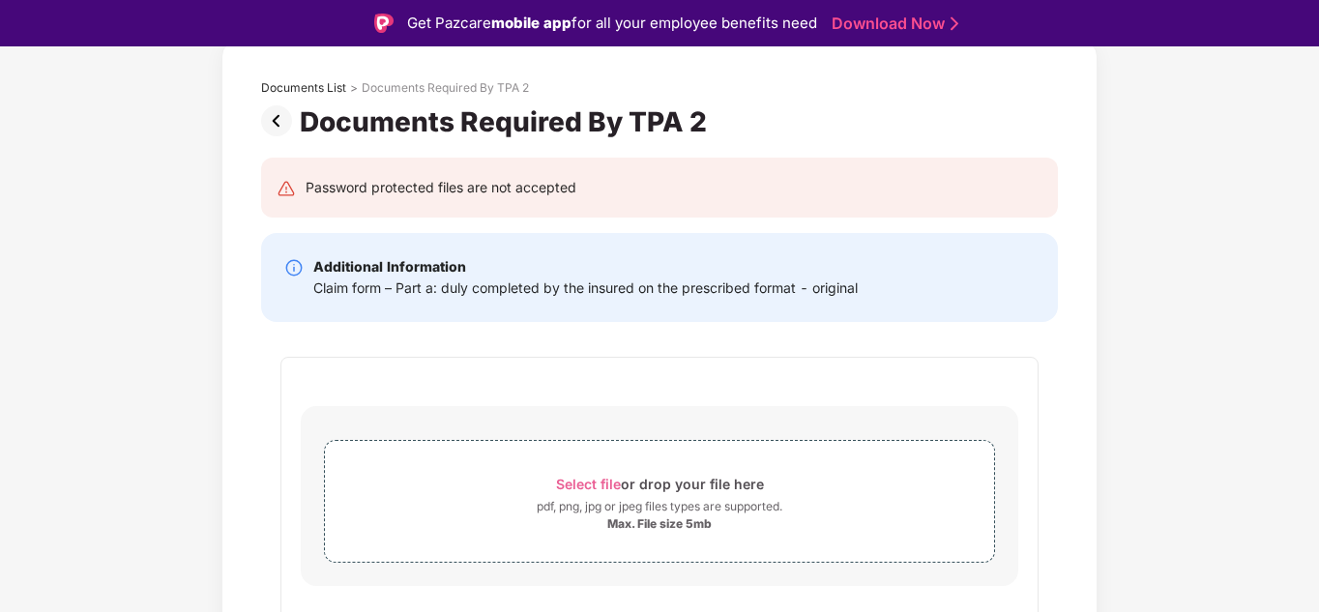
click at [276, 122] on img at bounding box center [280, 120] width 39 height 31
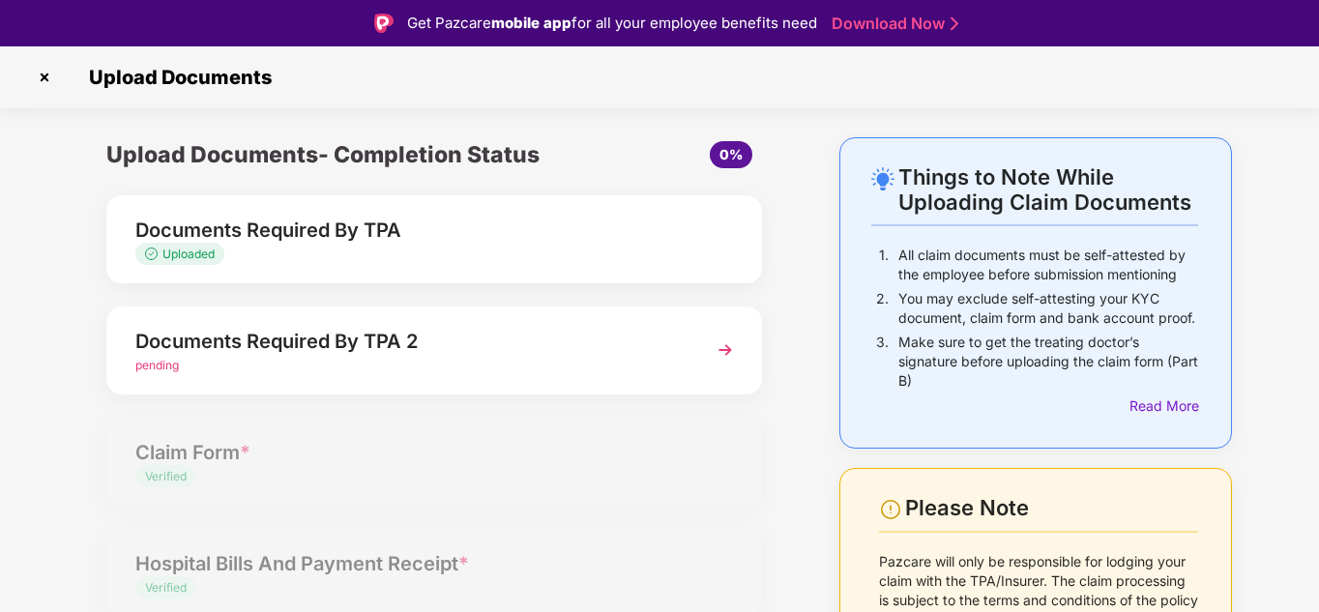
click at [189, 258] on span "Uploaded" at bounding box center [188, 254] width 52 height 15
click at [274, 231] on div "Documents Required By TPA" at bounding box center [408, 230] width 547 height 31
click at [41, 79] on img at bounding box center [44, 77] width 31 height 31
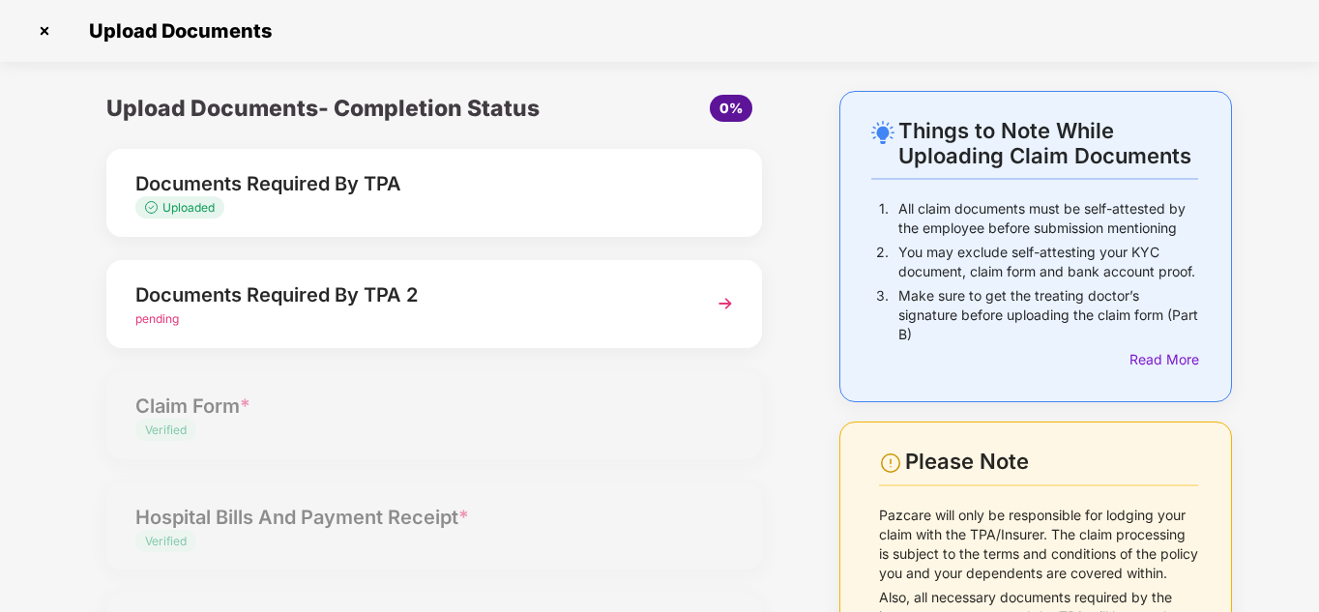
click at [43, 29] on img at bounding box center [44, 30] width 31 height 31
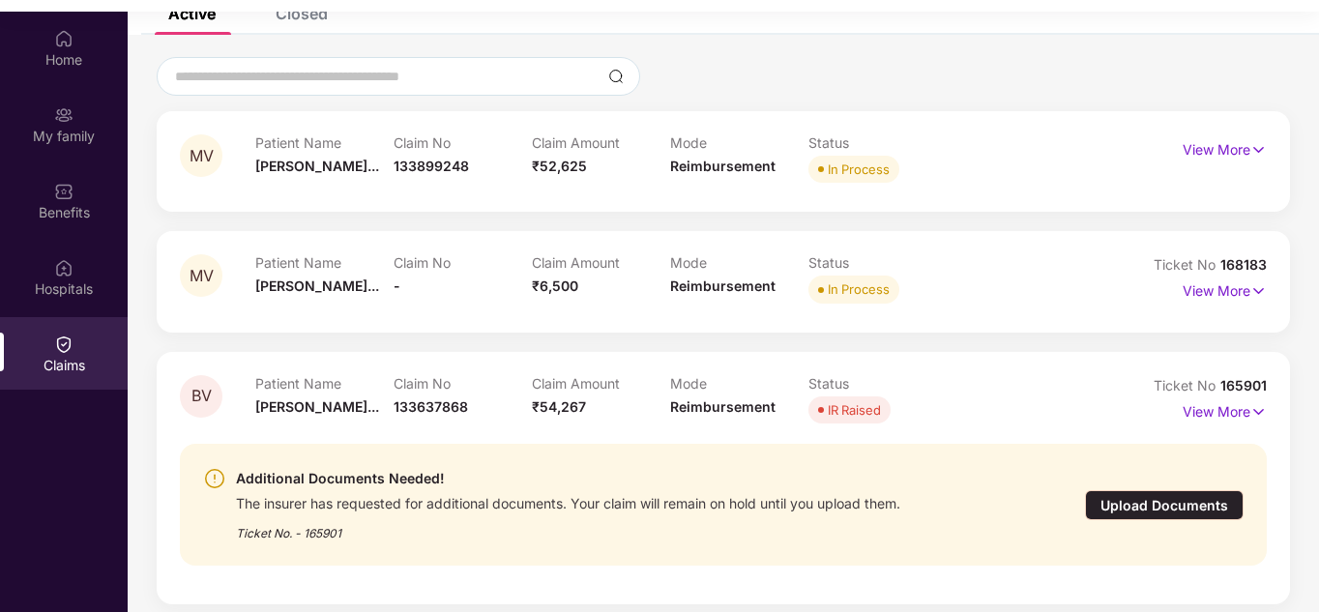
scroll to position [108, 0]
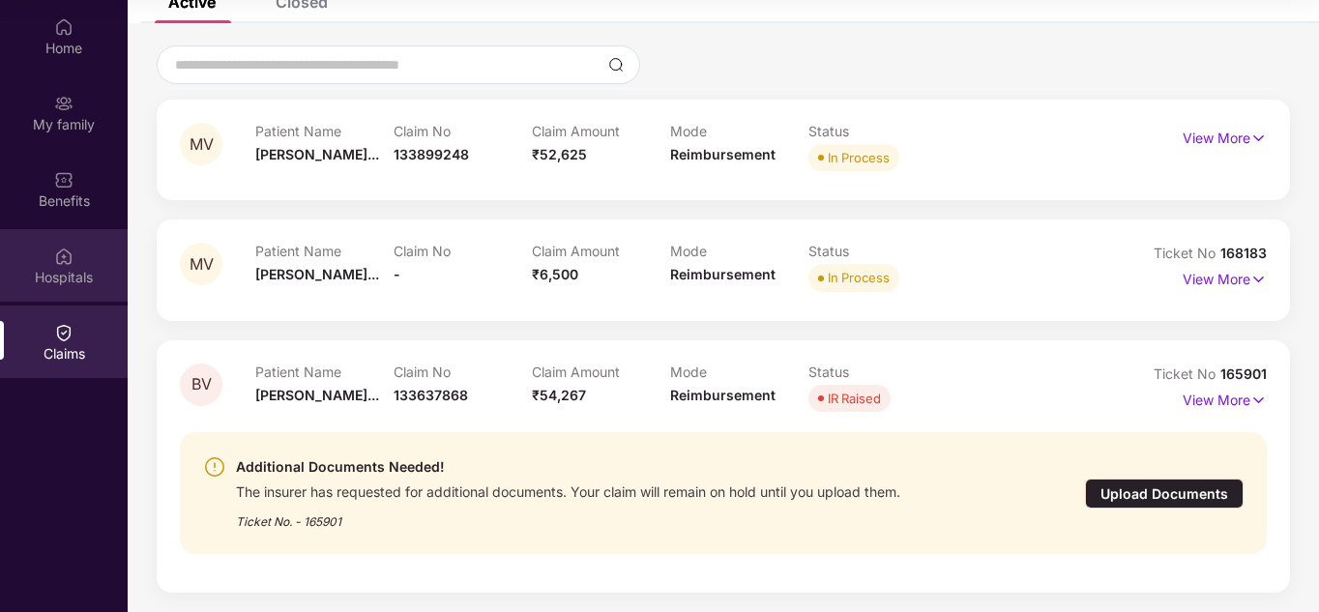
click at [49, 255] on div "Hospitals" at bounding box center [64, 265] width 128 height 73
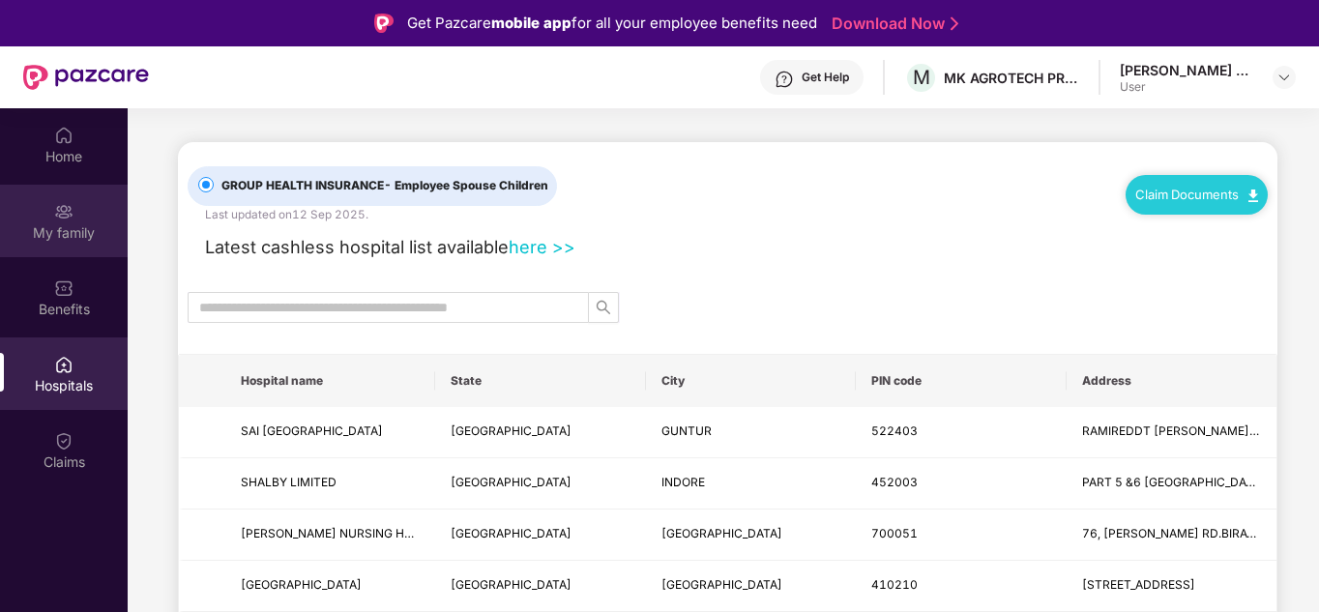
click at [71, 218] on img at bounding box center [63, 211] width 19 height 19
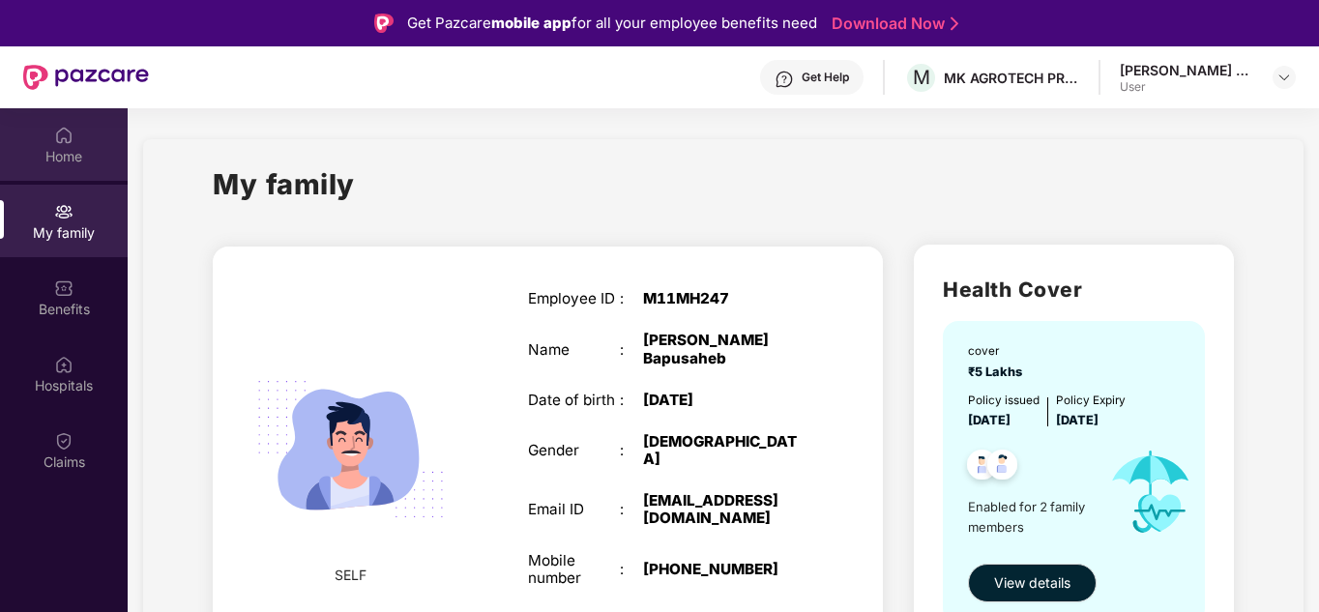
click at [67, 151] on div "Home" at bounding box center [64, 156] width 128 height 19
